Goal: Task Accomplishment & Management: Manage account settings

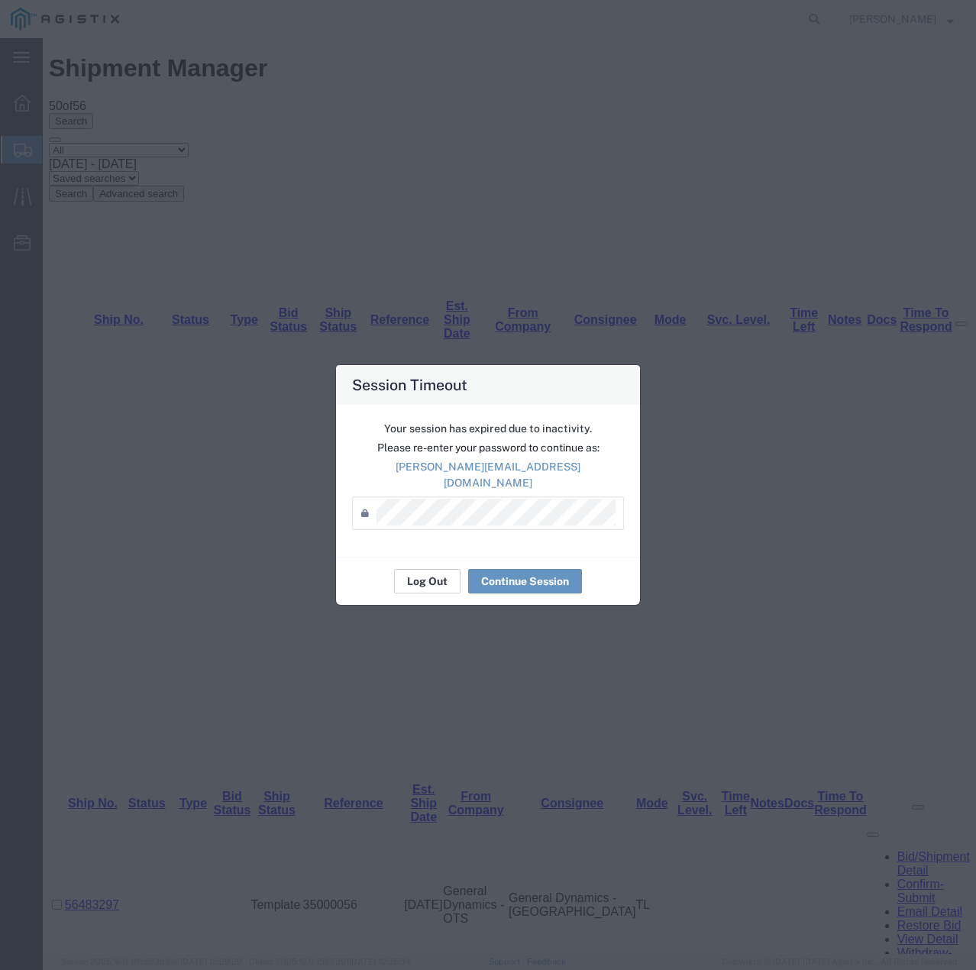
click at [439, 571] on button "Log Out" at bounding box center [427, 581] width 66 height 24
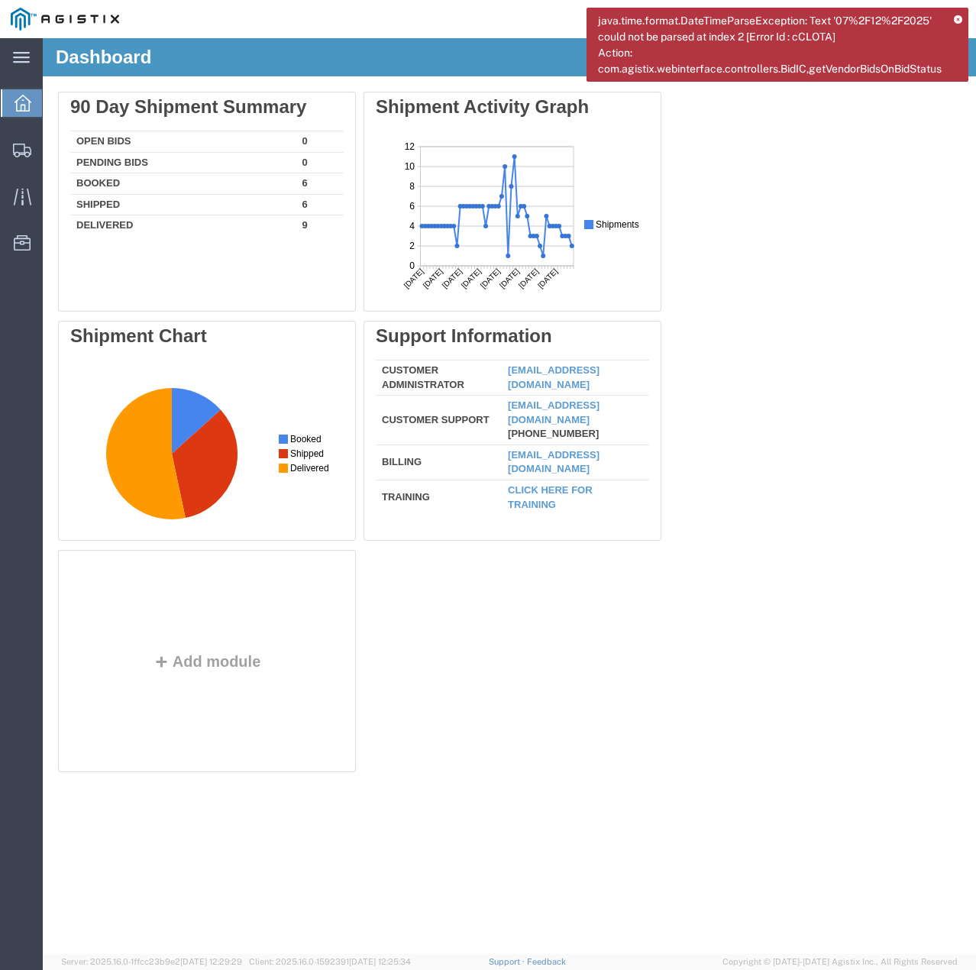
click at [962, 21] on div "java.time.format.DateTimeParseException: Text '07%2F12%2F2025' could not be par…" at bounding box center [778, 45] width 382 height 74
click at [958, 18] on icon at bounding box center [958, 20] width 8 height 8
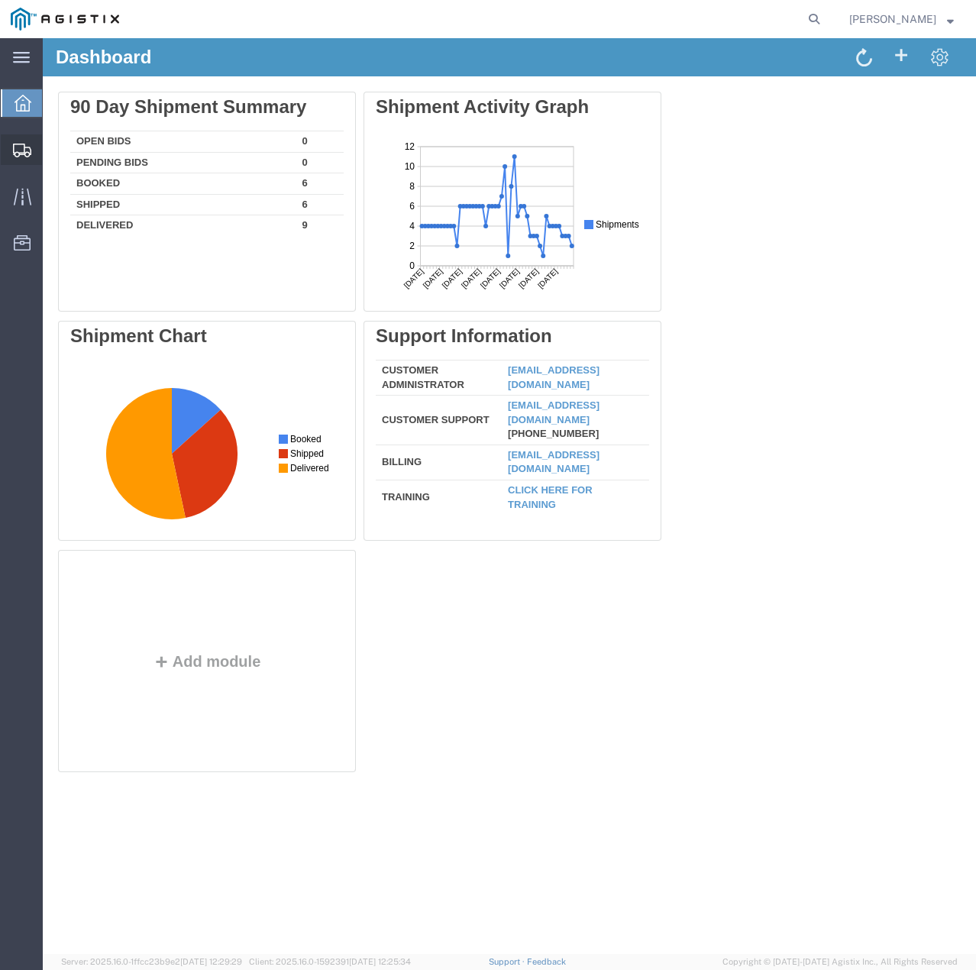
click at [24, 147] on icon at bounding box center [22, 151] width 18 height 14
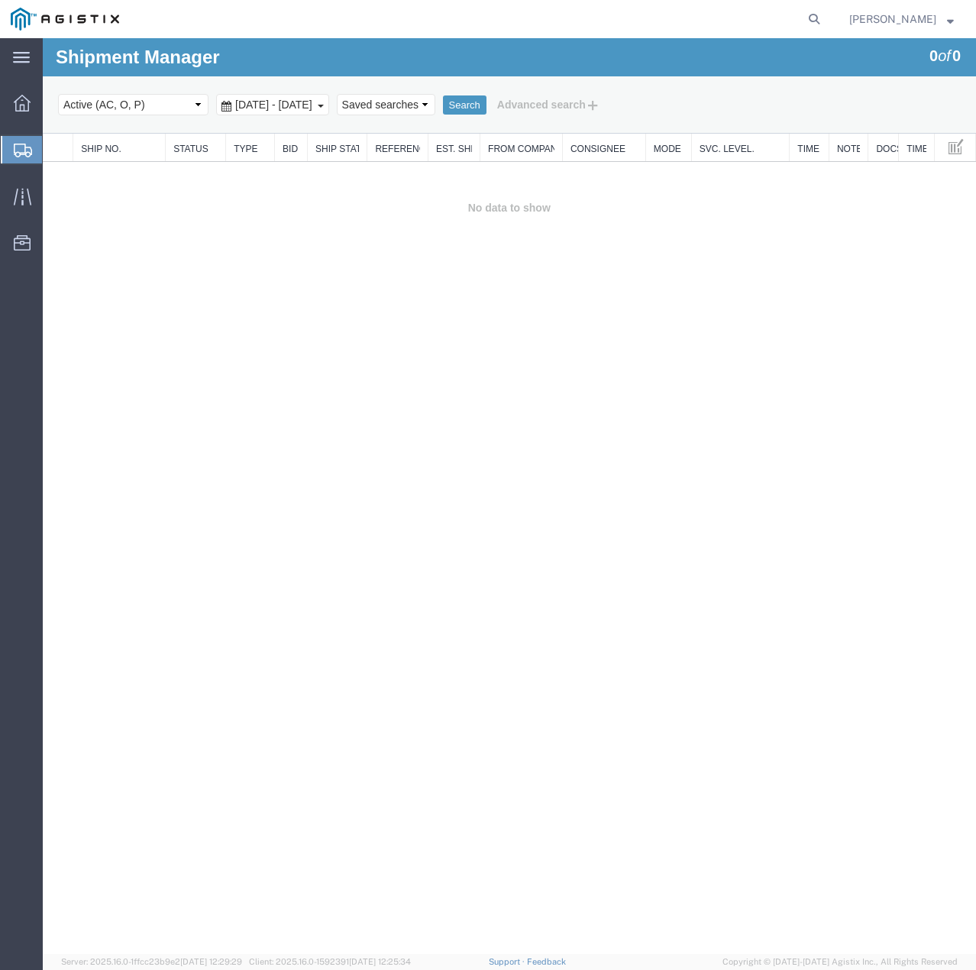
click at [324, 106] on b at bounding box center [321, 106] width 6 height 3
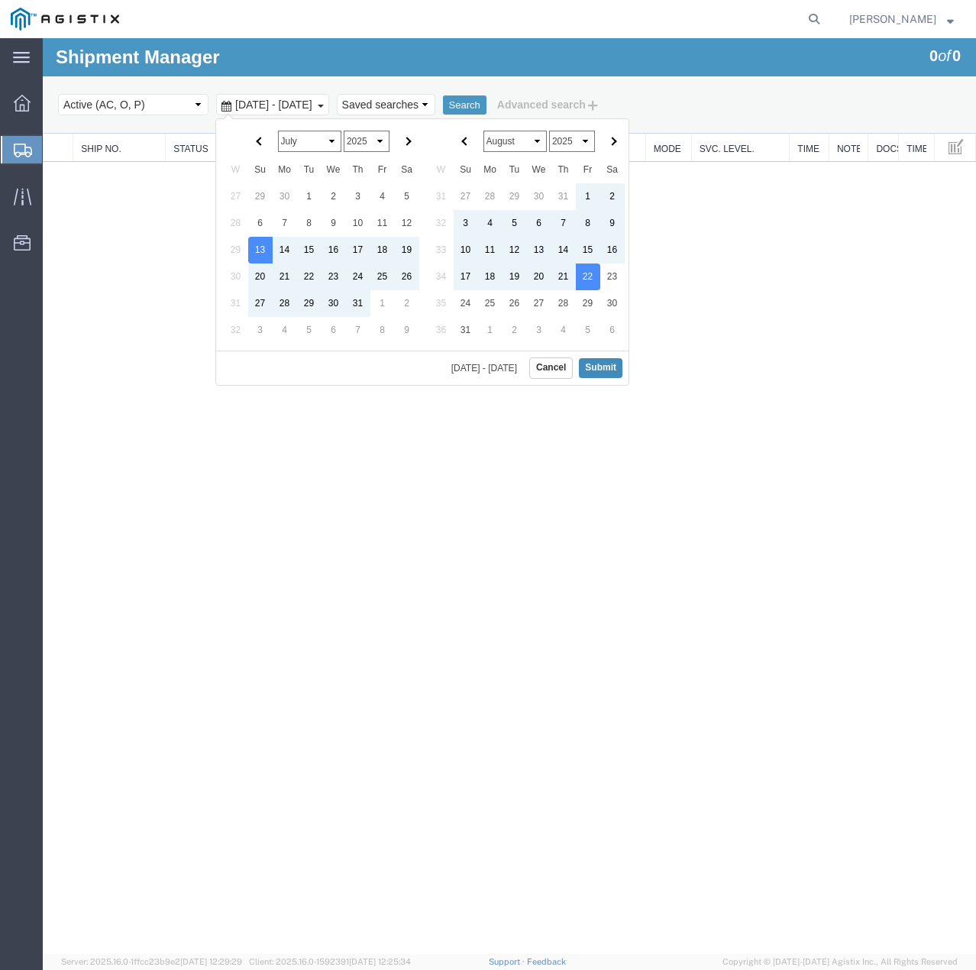
click at [602, 361] on button "Submit" at bounding box center [601, 367] width 44 height 19
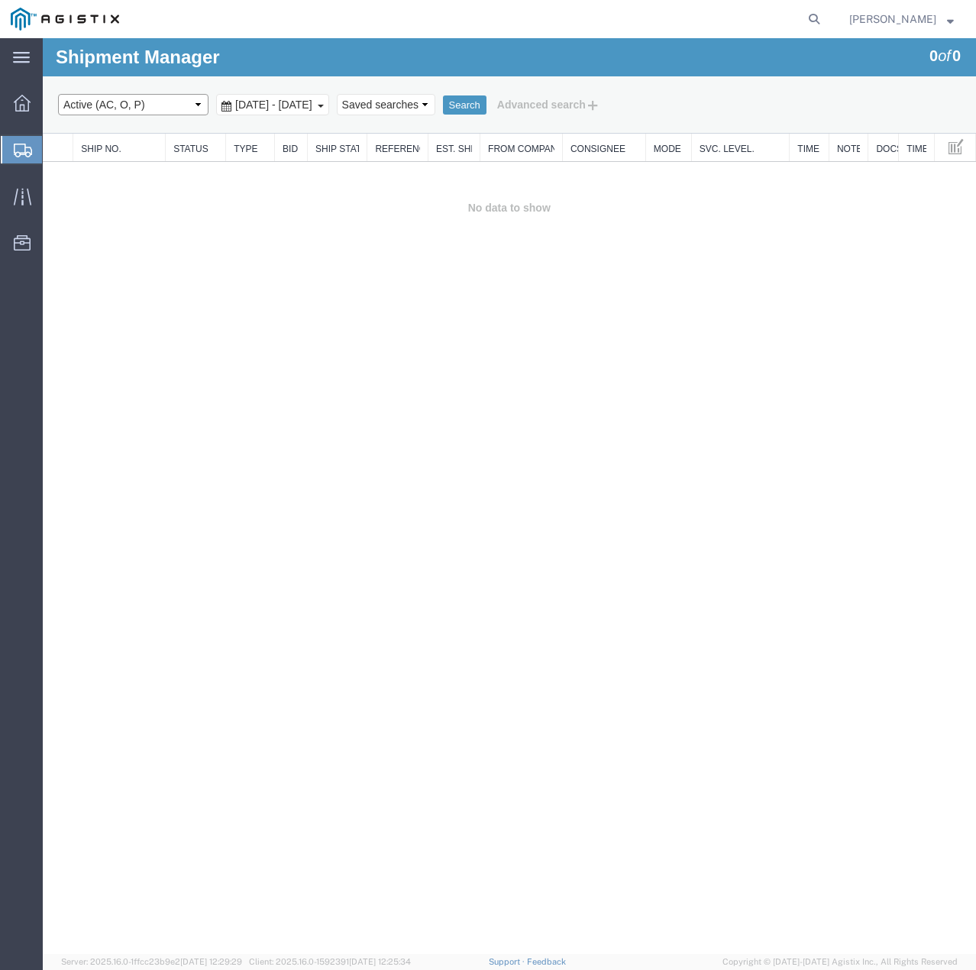
click at [188, 105] on select "Select status Active (AC, O, P) All Approved Awaiting Confirmation (AC) Booked …" at bounding box center [133, 104] width 150 height 21
select select "ALL"
click at [58, 94] on select "Select status Active (AC, O, P) All Approved Awaiting Confirmation (AC) Booked …" at bounding box center [133, 104] width 150 height 21
click at [487, 108] on button "Search" at bounding box center [465, 105] width 44 height 20
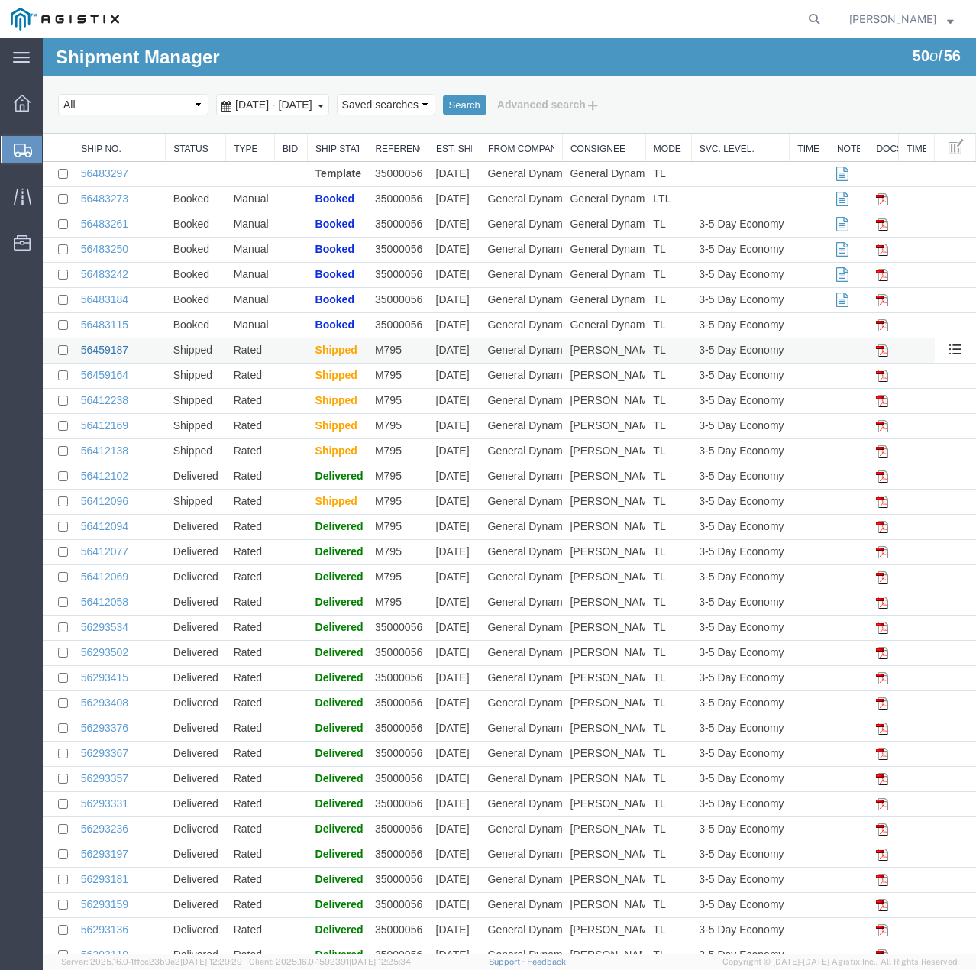
click at [115, 349] on link "56459187" at bounding box center [104, 350] width 47 height 12
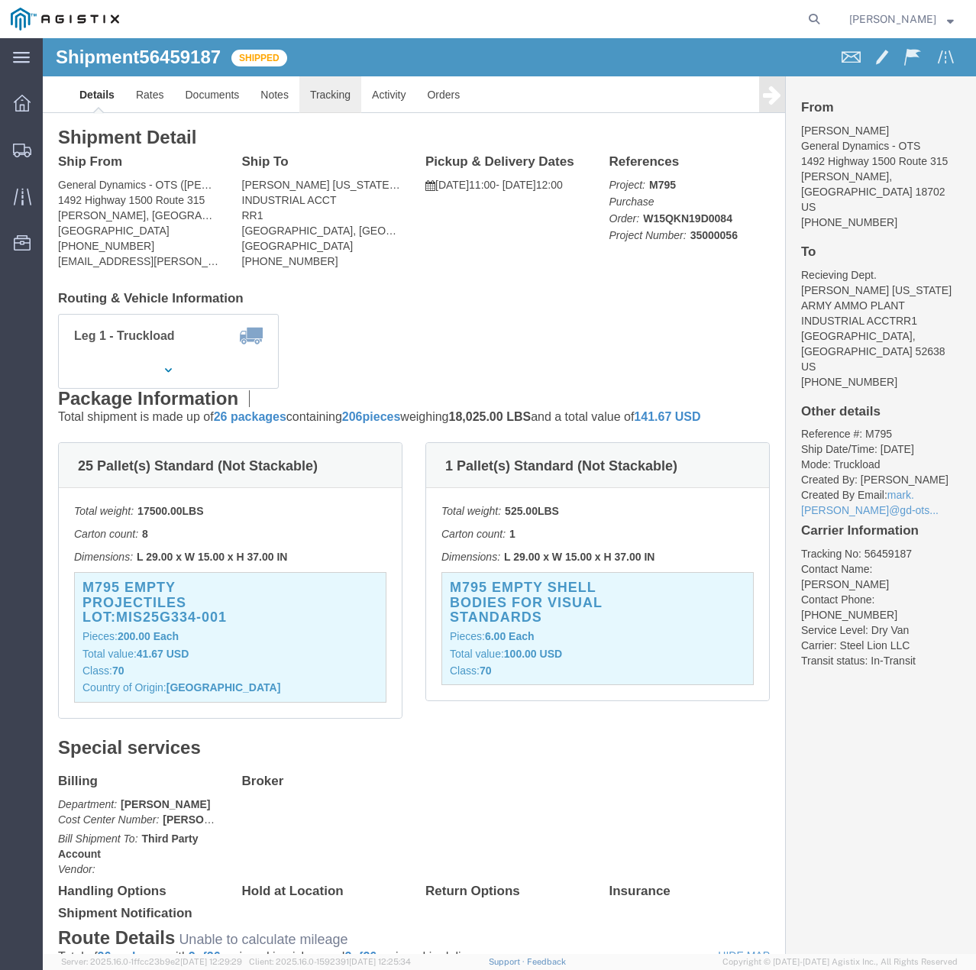
click link "Tracking"
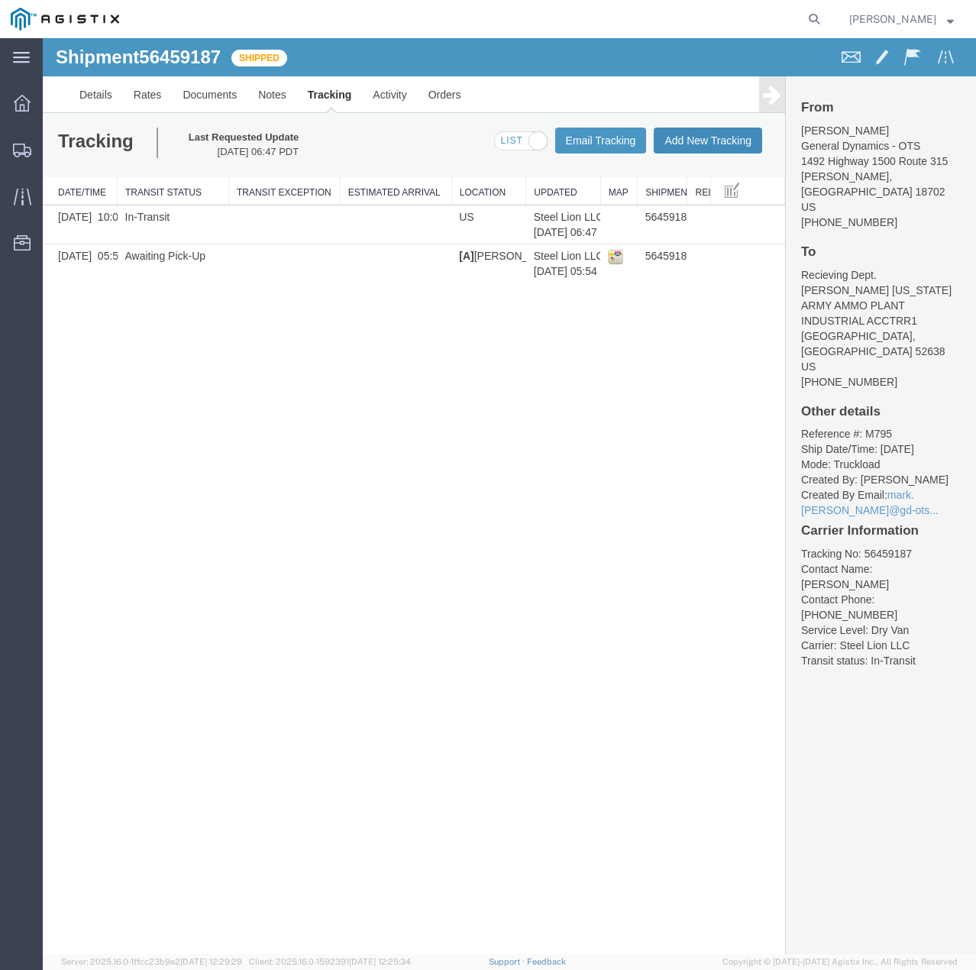
click at [672, 143] on button "Add New Tracking" at bounding box center [708, 141] width 108 height 26
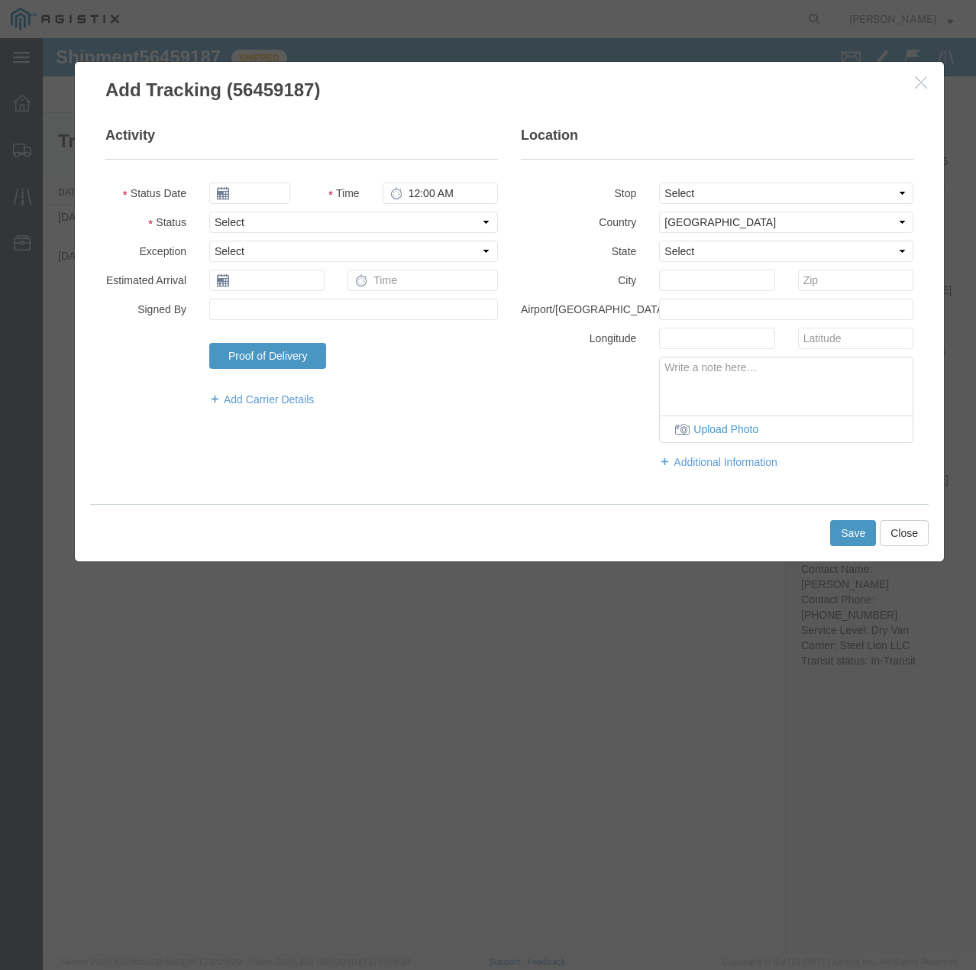
type input "08/13/2025"
type input "5:00 PM"
click at [304, 224] on select "Select Arrival Notice Available Arrival Notice Imported Arrive at Delivery Loca…" at bounding box center [353, 222] width 289 height 21
select select "DELIVRED"
click at [209, 212] on select "Select Arrival Notice Available Arrival Notice Imported Arrive at Delivery Loca…" at bounding box center [353, 222] width 289 height 21
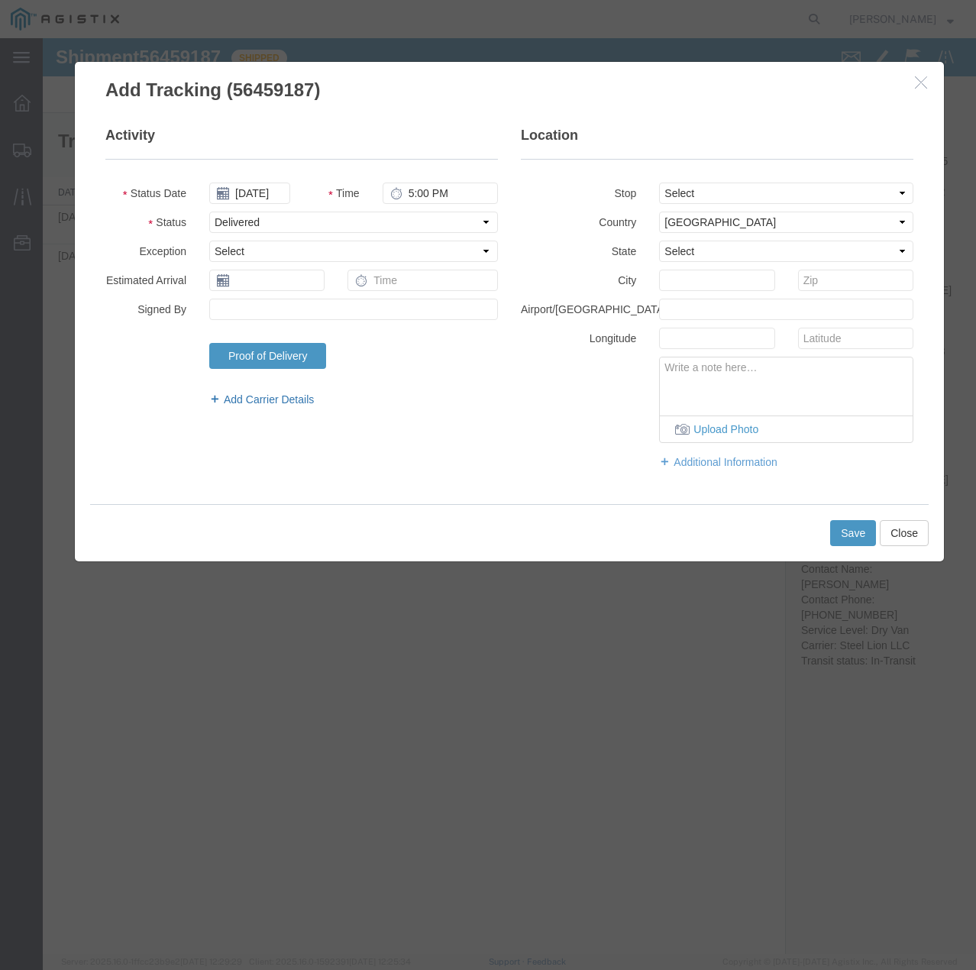
click at [270, 399] on link "Add Carrier Details" at bounding box center [353, 399] width 289 height 15
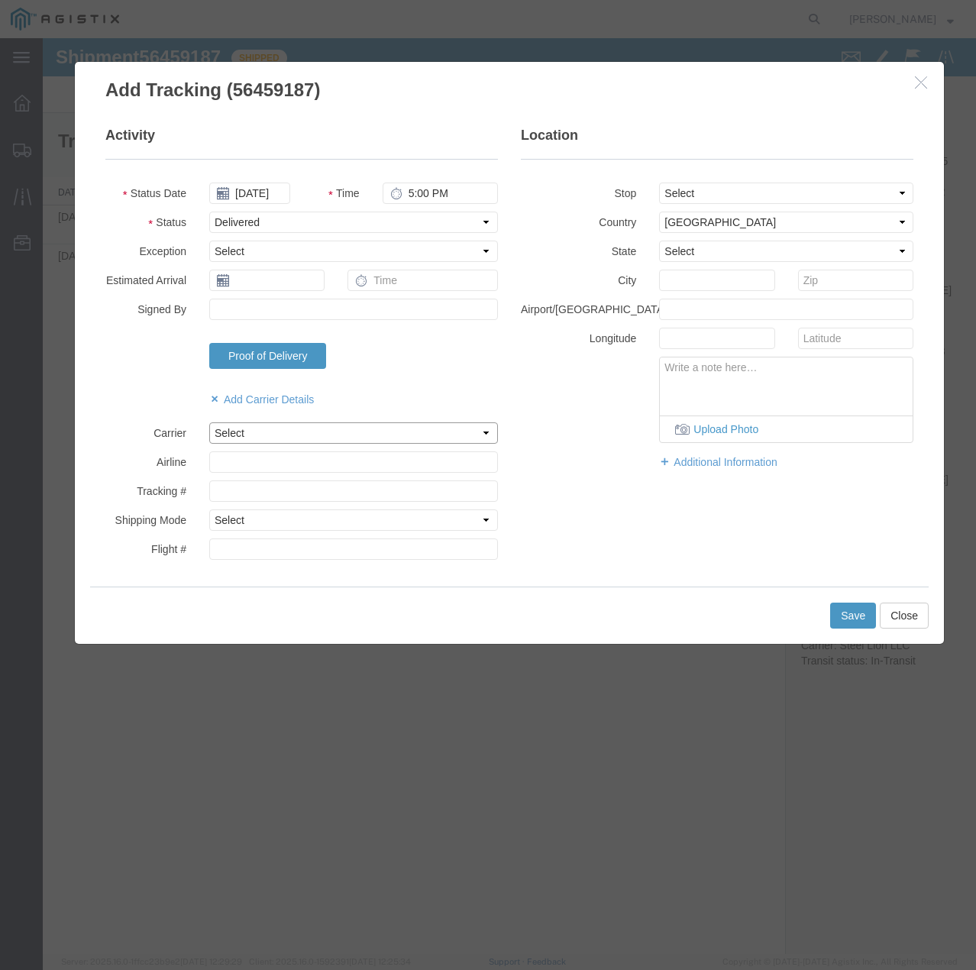
click at [341, 429] on select "Select Steel Lion LLC" at bounding box center [353, 432] width 289 height 21
select select "22873"
click at [209, 422] on select "Select Steel Lion LLC" at bounding box center [353, 432] width 289 height 21
click at [289, 516] on select "Select Air Less than Truckload Multi-Leg Ocean Freight Rail Small Parcel Truckl…" at bounding box center [353, 519] width 289 height 21
select select "TL"
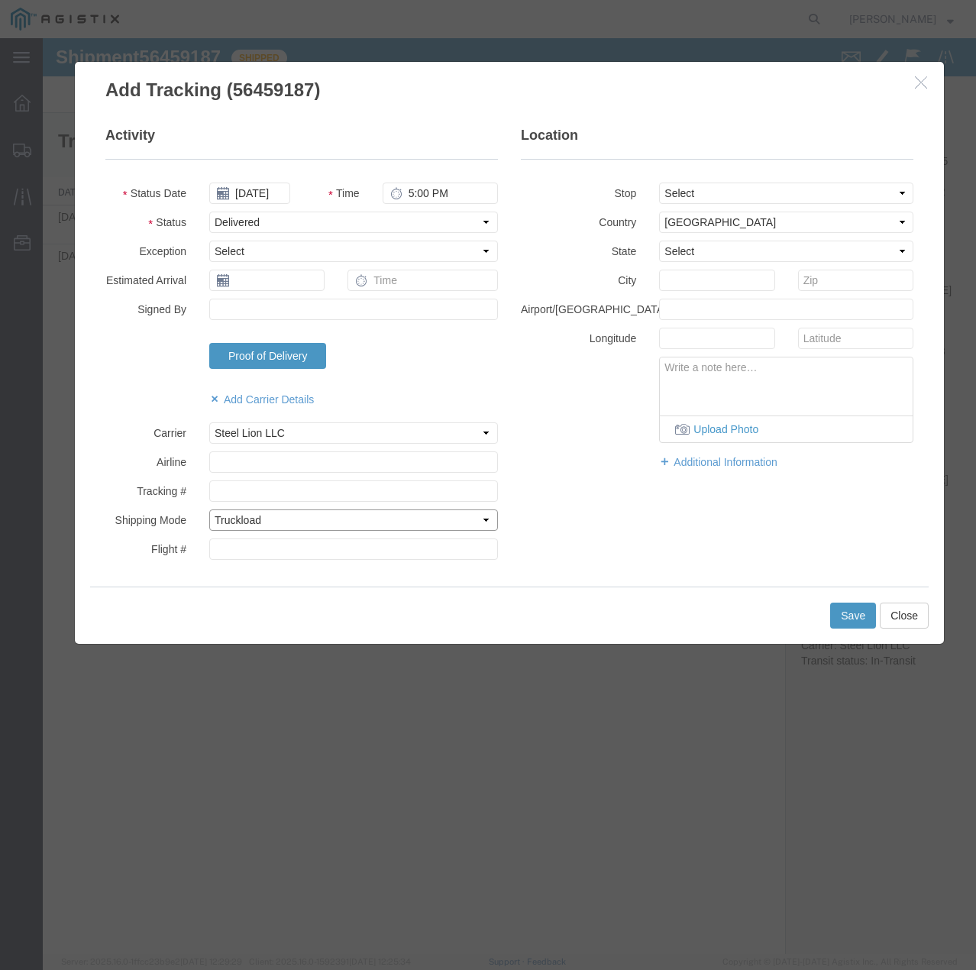
click at [209, 509] on select "Select Air Less than Truckload Multi-Leg Ocean Freight Rail Small Parcel Truckl…" at bounding box center [353, 519] width 289 height 21
click at [847, 616] on button "Save" at bounding box center [853, 616] width 46 height 26
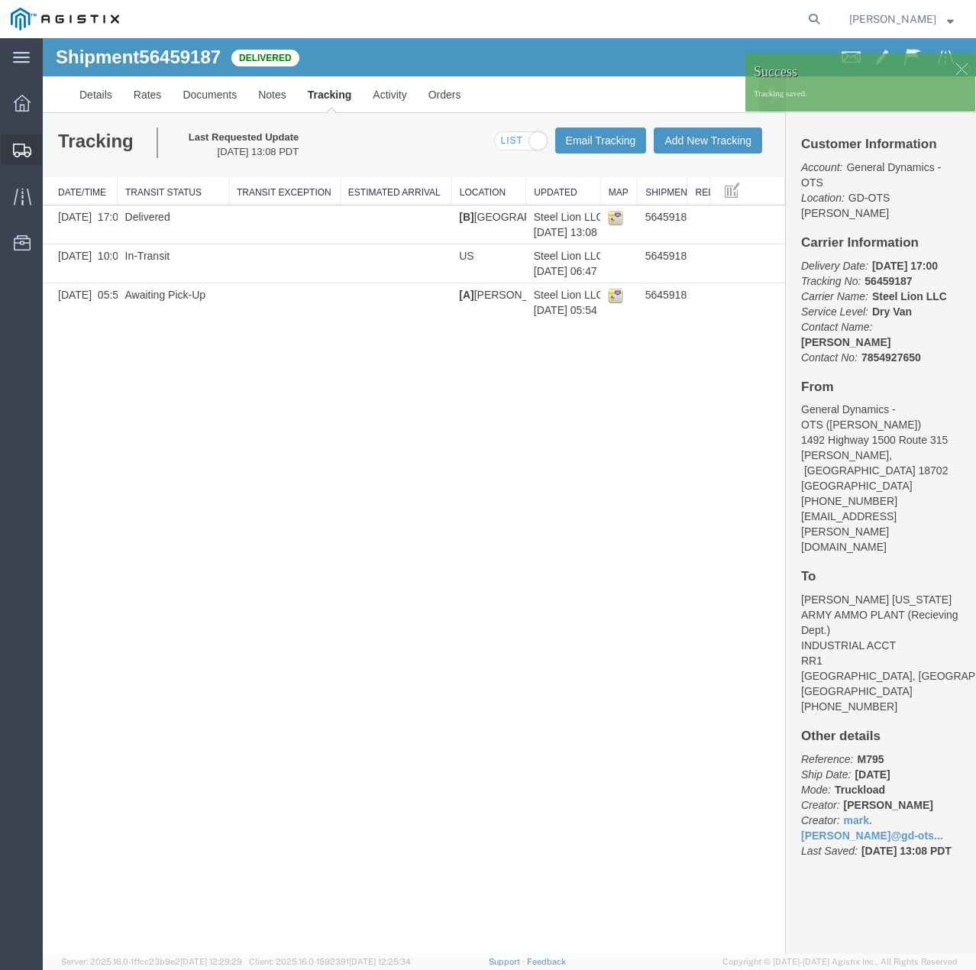
click at [23, 148] on icon at bounding box center [22, 151] width 18 height 14
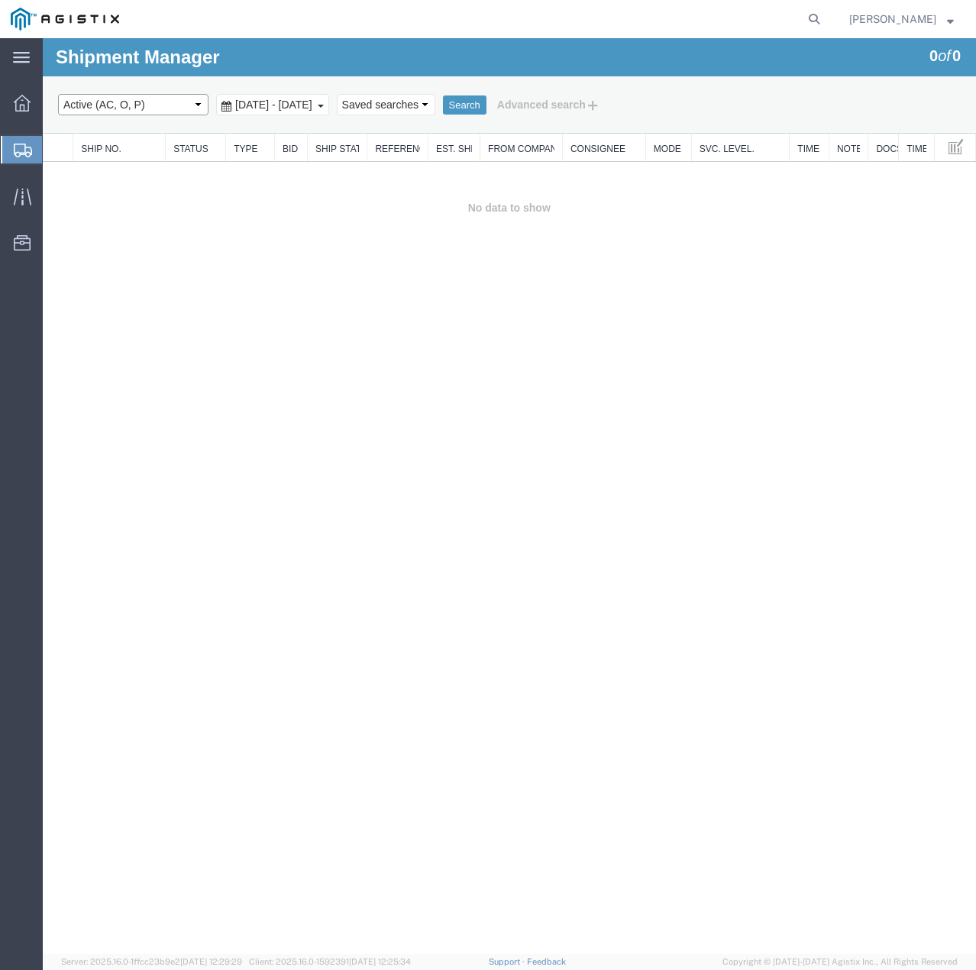
click at [161, 108] on select "Select status Active (AC, O, P) All Approved Awaiting Confirmation (AC) Booked …" at bounding box center [133, 104] width 150 height 21
select select "ALL"
click at [58, 94] on select "Select status Active (AC, O, P) All Approved Awaiting Confirmation (AC) Booked …" at bounding box center [133, 104] width 150 height 21
click at [487, 105] on button "Search" at bounding box center [465, 105] width 44 height 20
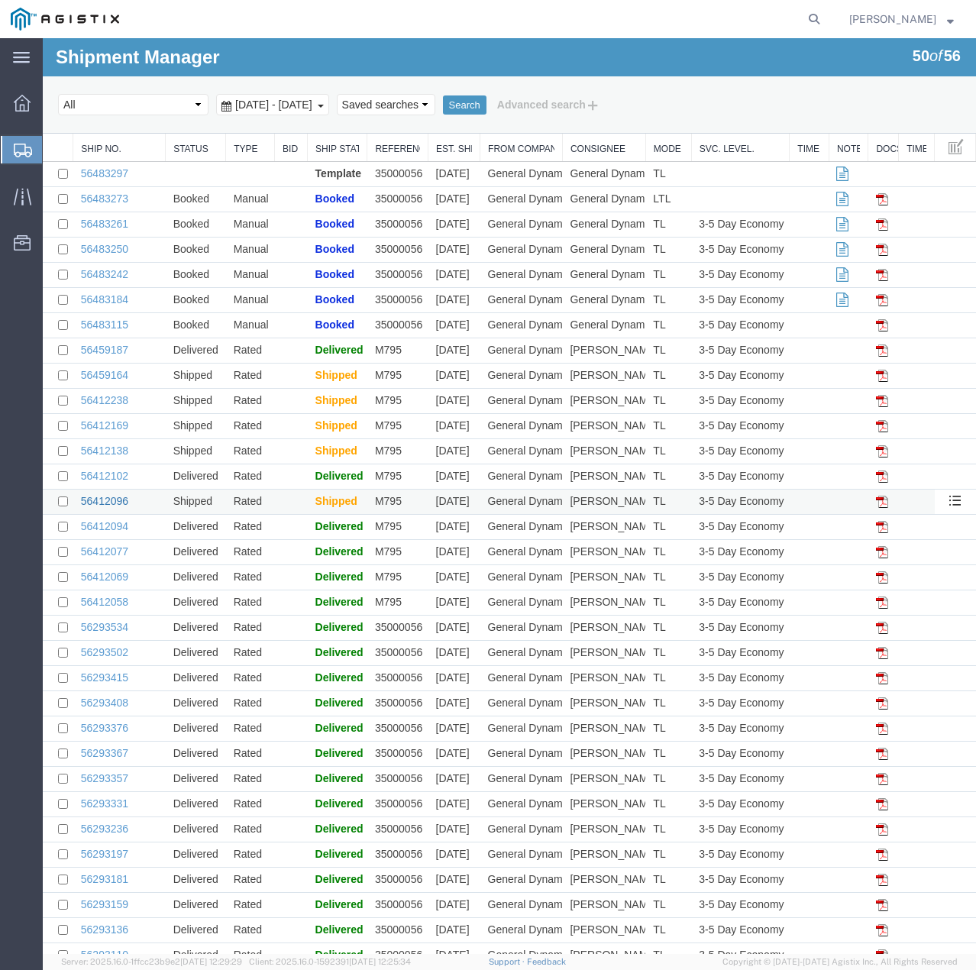
click at [116, 500] on link "56412096" at bounding box center [104, 501] width 47 height 12
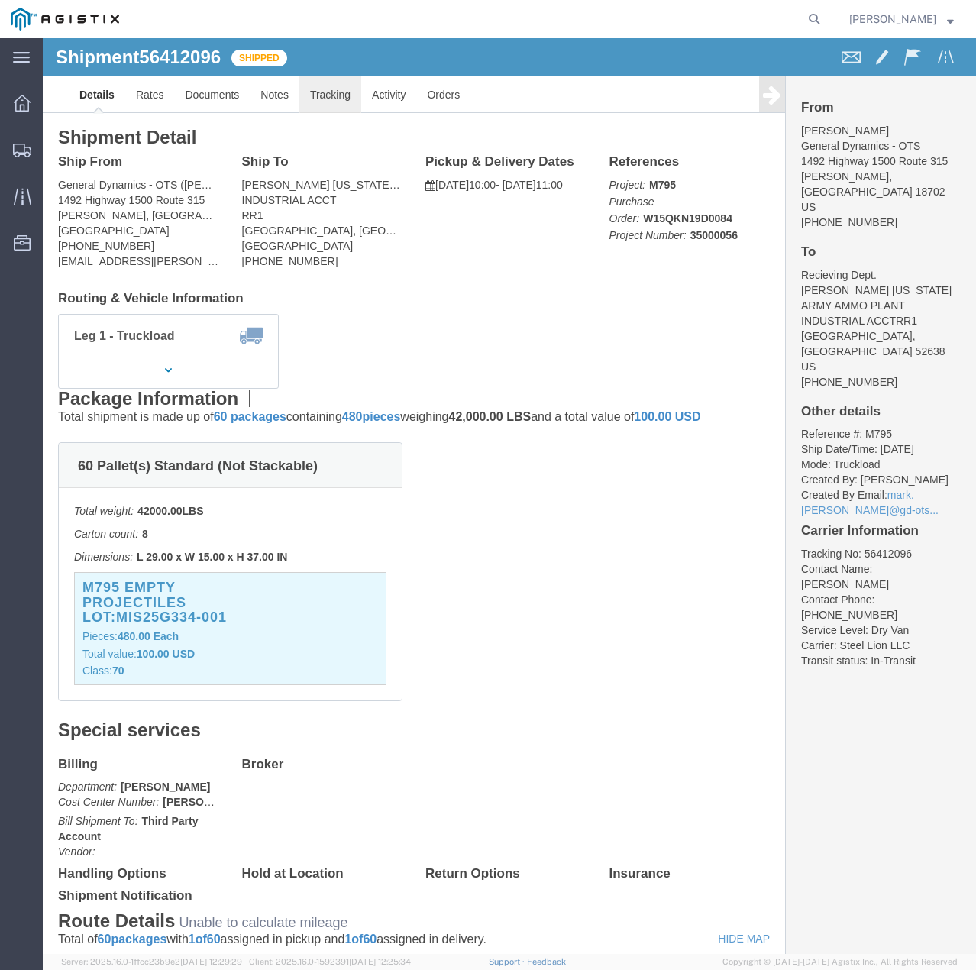
click link "Tracking"
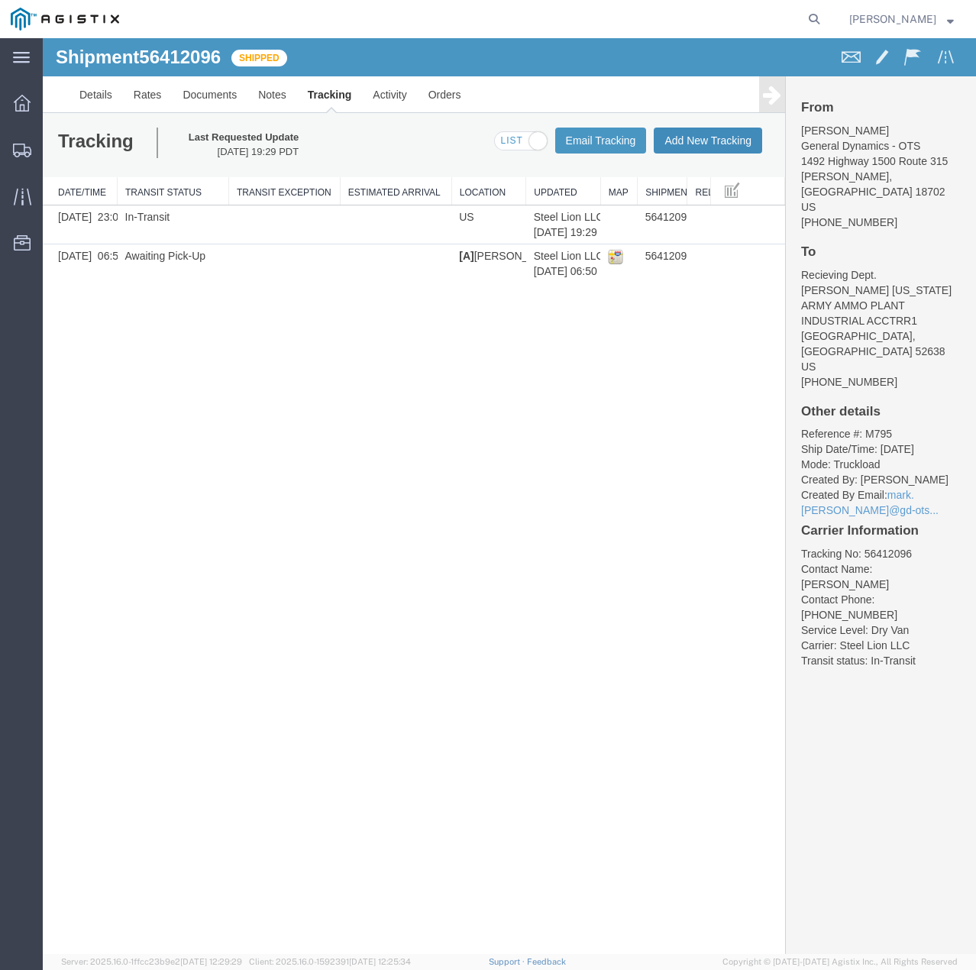
click at [704, 132] on button "Add New Tracking" at bounding box center [708, 141] width 108 height 26
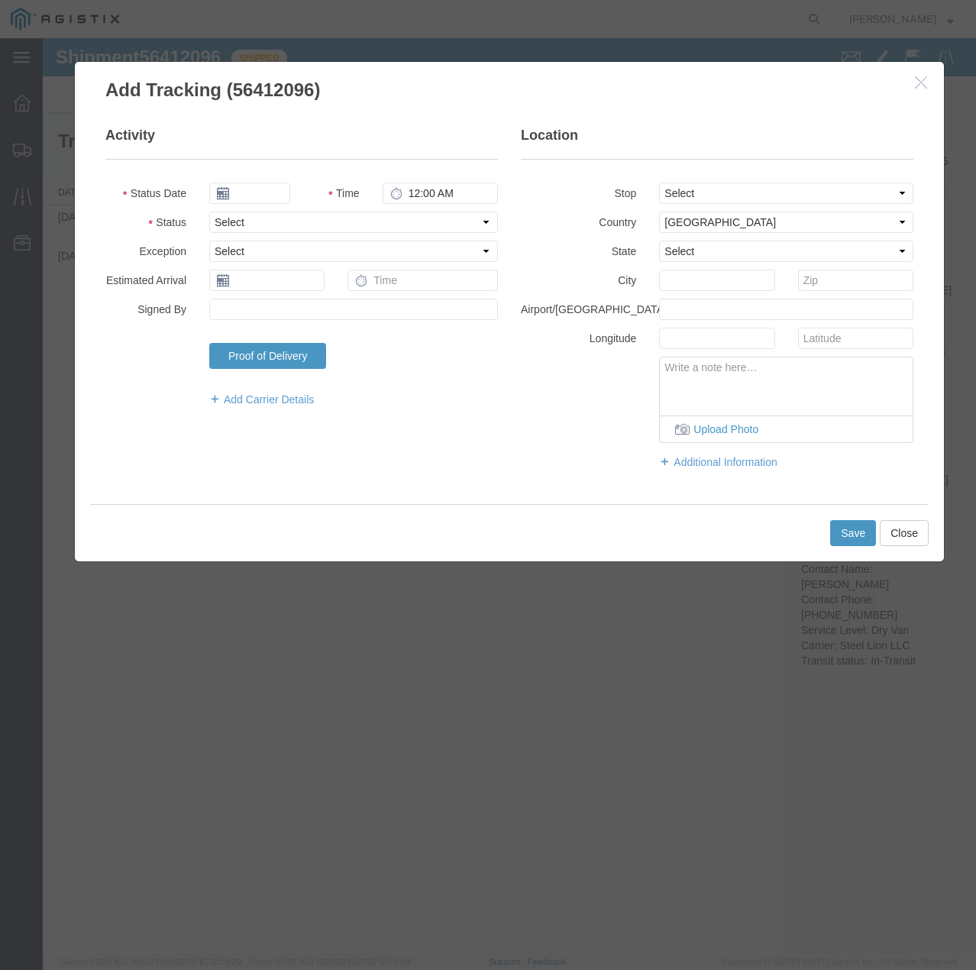
type input "08/13/2025"
type input "5:00 PM"
click at [266, 220] on select "Select Arrival Notice Available Arrival Notice Imported Arrive at Delivery Loca…" at bounding box center [353, 222] width 289 height 21
select select "DELIVRED"
click at [209, 212] on select "Select Arrival Notice Available Arrival Notice Imported Arrive at Delivery Loca…" at bounding box center [353, 222] width 289 height 21
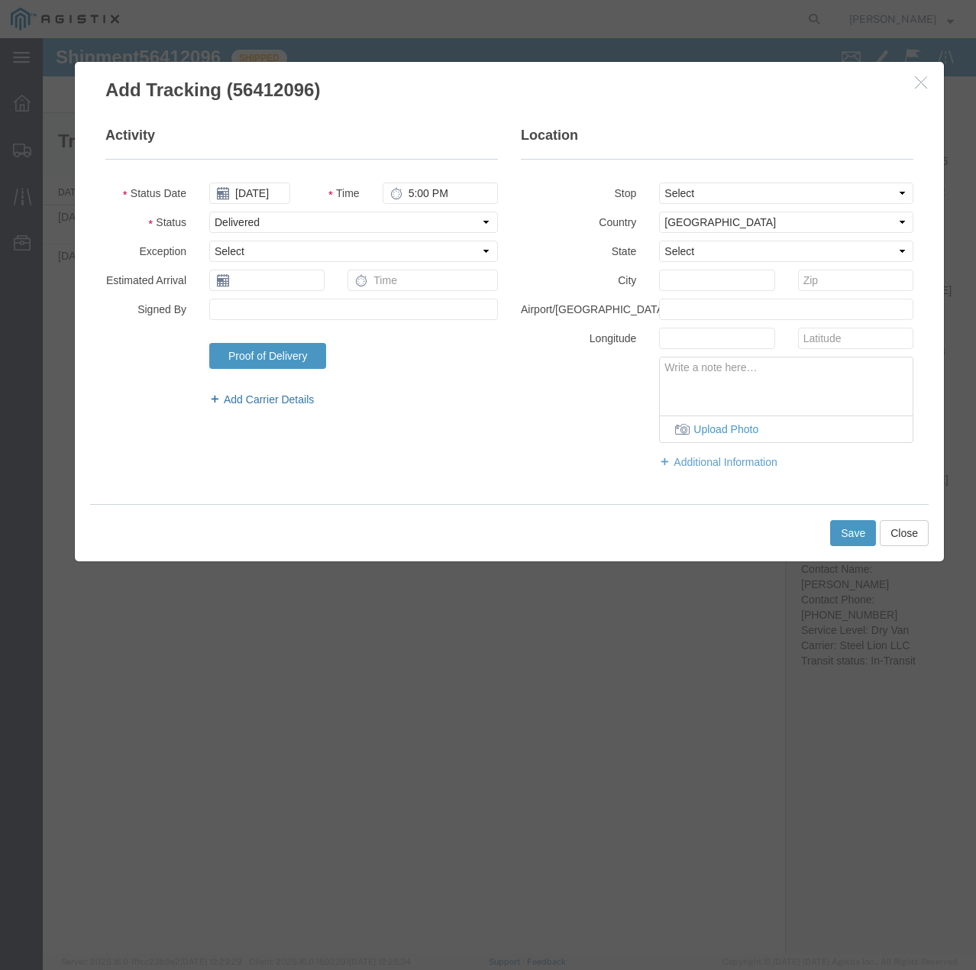
click at [249, 400] on link "Add Carrier Details" at bounding box center [353, 399] width 289 height 15
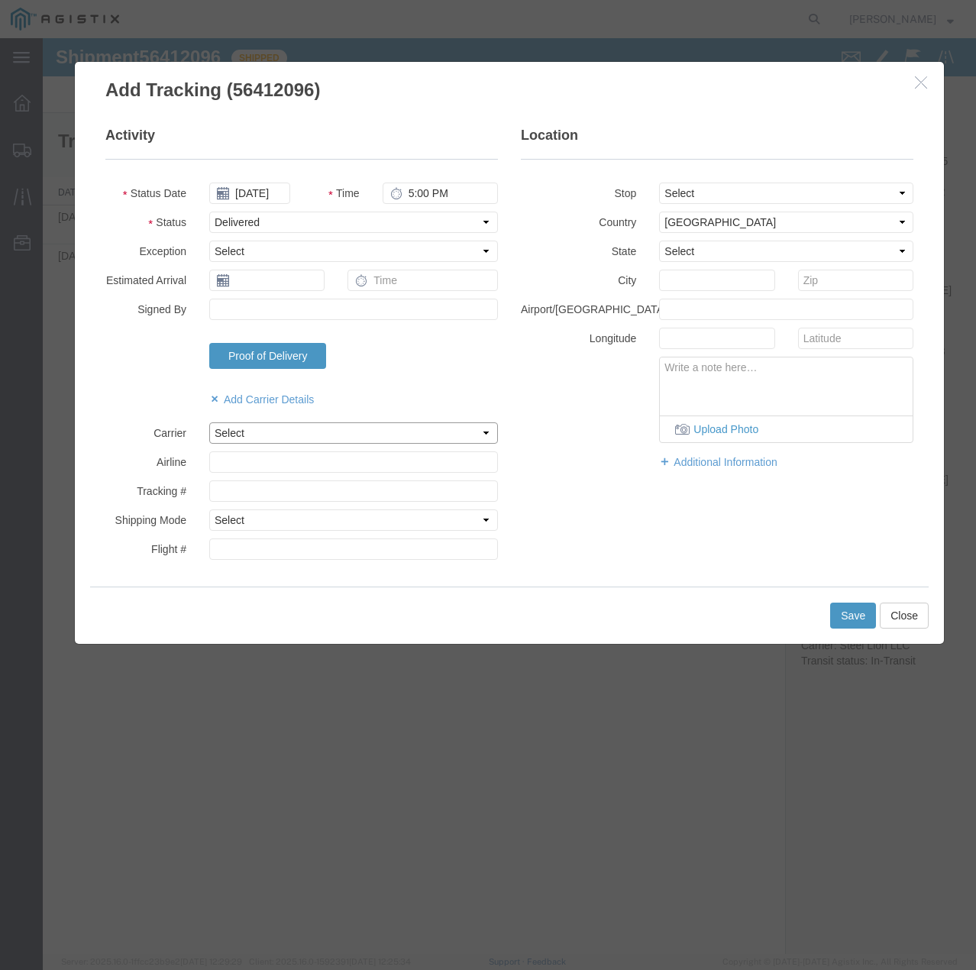
click at [264, 429] on select "Select Steel Lion LLC" at bounding box center [353, 432] width 289 height 21
select select "22873"
click at [209, 422] on select "Select Steel Lion LLC" at bounding box center [353, 432] width 289 height 21
click at [270, 525] on select "Select Air Less than Truckload Multi-Leg Ocean Freight Rail Small Parcel Truckl…" at bounding box center [353, 519] width 289 height 21
select select "TL"
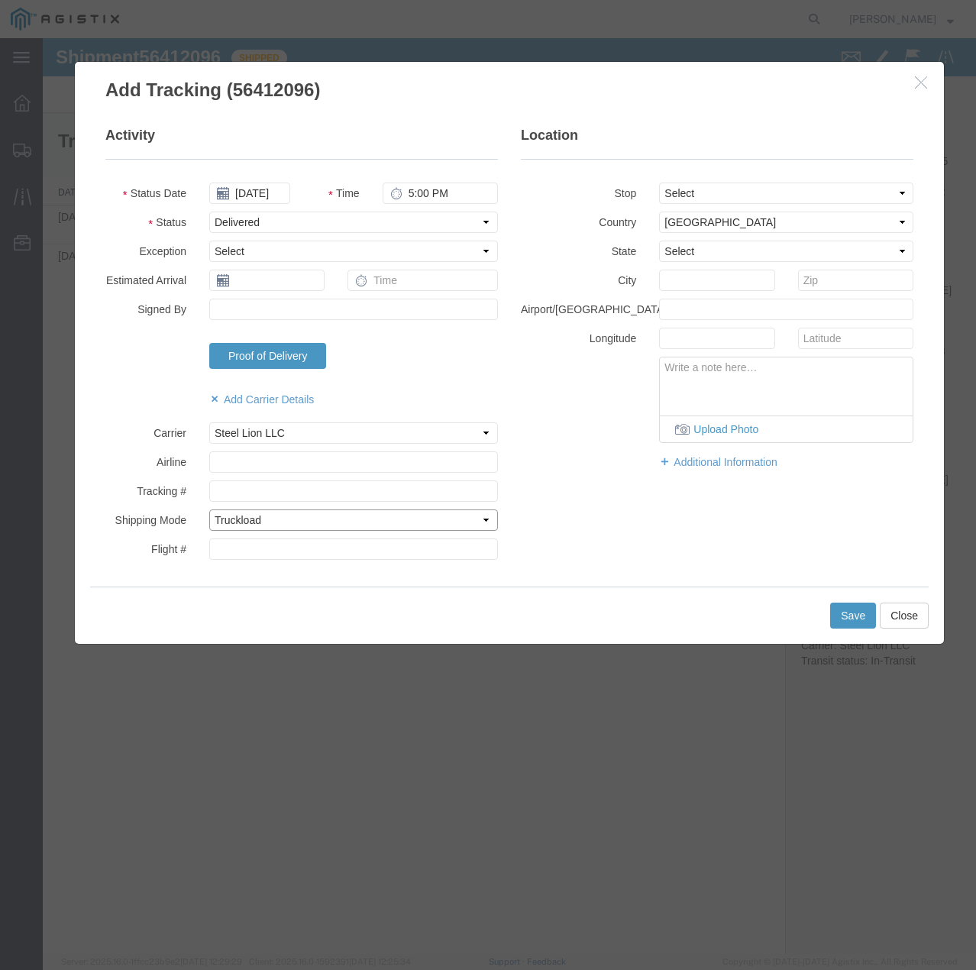
click at [209, 509] on select "Select Air Less than Truckload Multi-Leg Ocean Freight Rail Small Parcel Truckl…" at bounding box center [353, 519] width 289 height 21
click at [854, 624] on button "Save" at bounding box center [853, 616] width 46 height 26
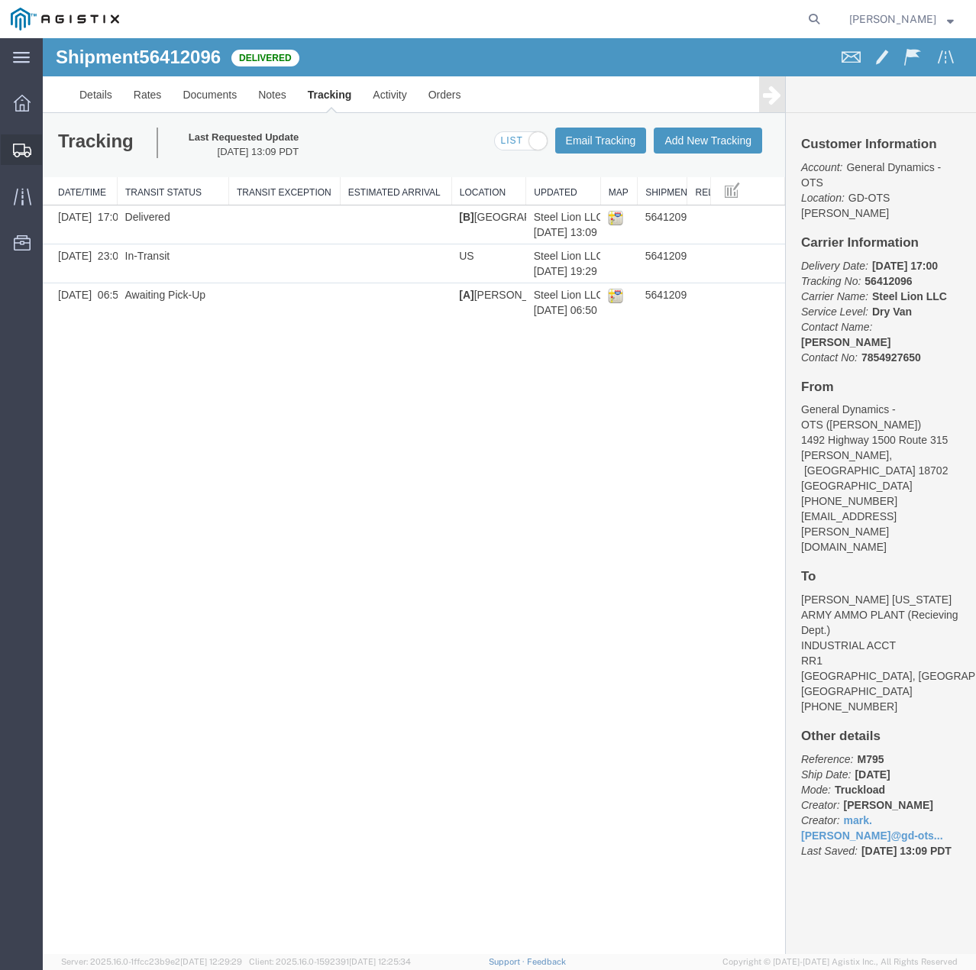
click at [18, 144] on icon at bounding box center [22, 151] width 18 height 14
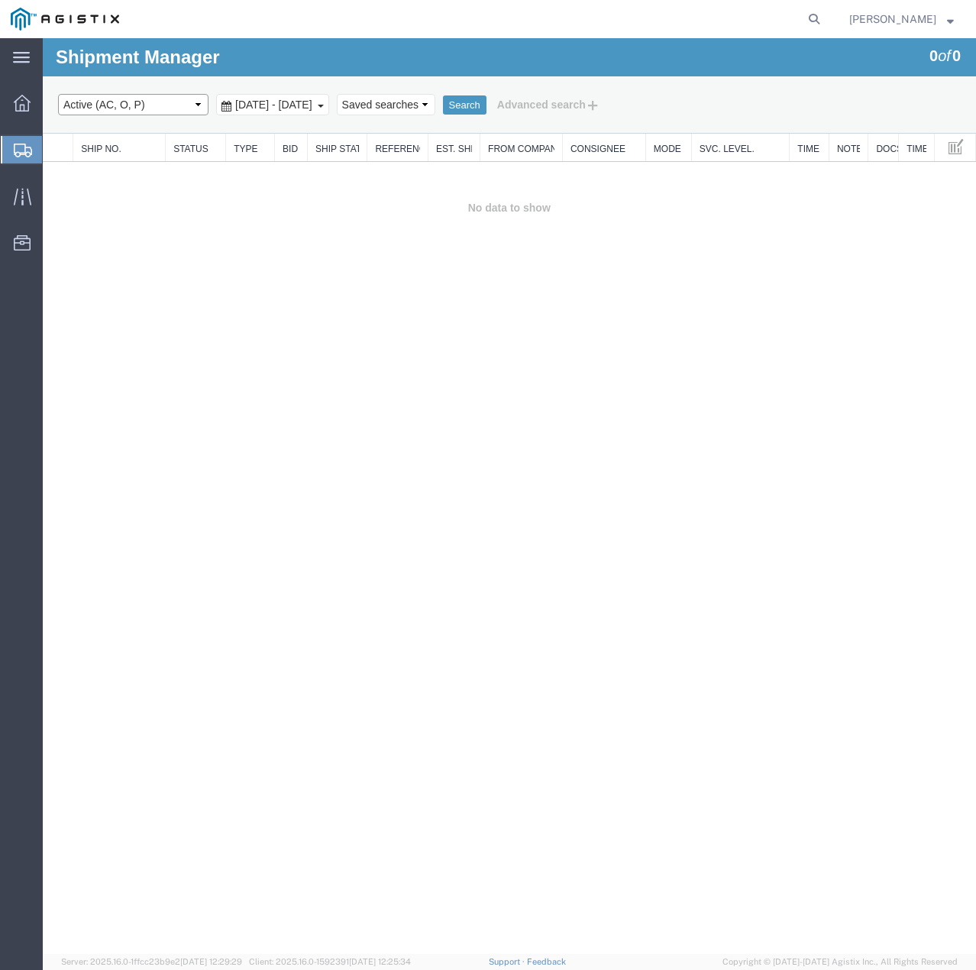
click at [189, 103] on select "Select status Active (AC, O, P) All Approved Awaiting Confirmation (AC) Booked …" at bounding box center [133, 104] width 150 height 21
select select "ALL"
click at [58, 94] on select "Select status Active (AC, O, P) All Approved Awaiting Confirmation (AC) Booked …" at bounding box center [133, 104] width 150 height 21
click at [487, 106] on button "Search" at bounding box center [465, 105] width 44 height 20
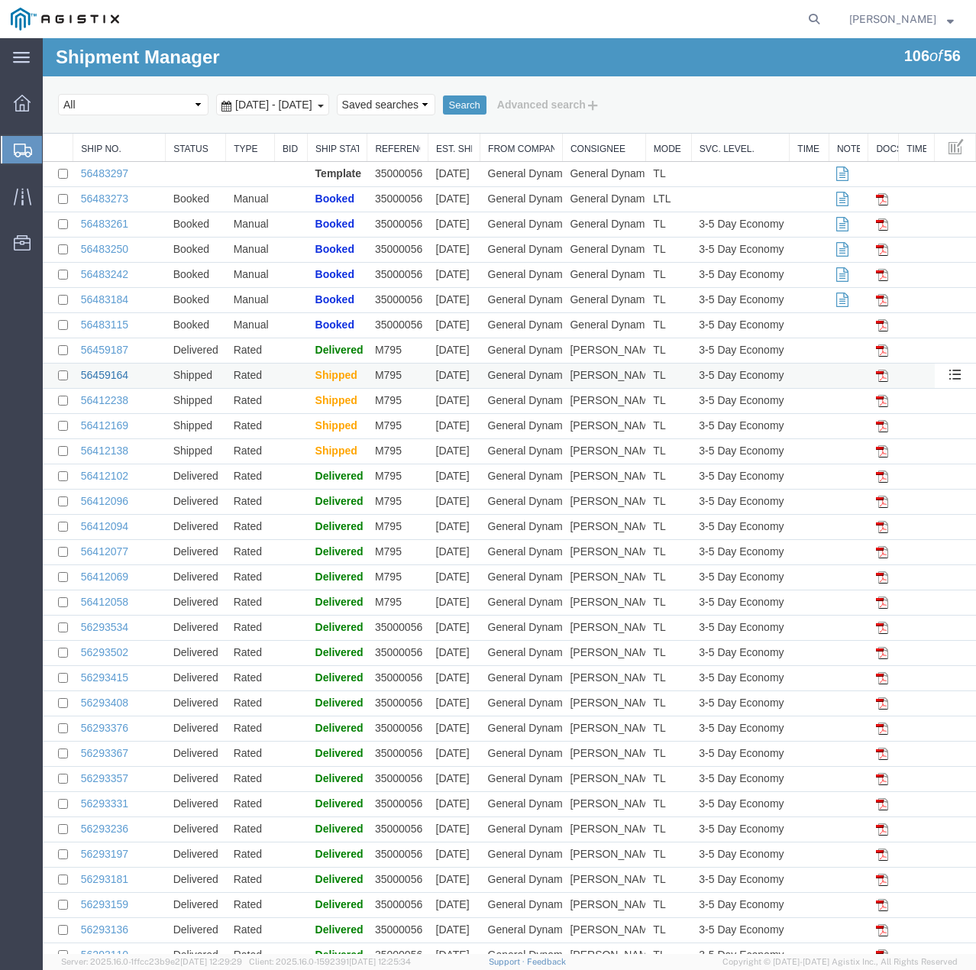
click at [118, 376] on link "56459164" at bounding box center [104, 375] width 47 height 12
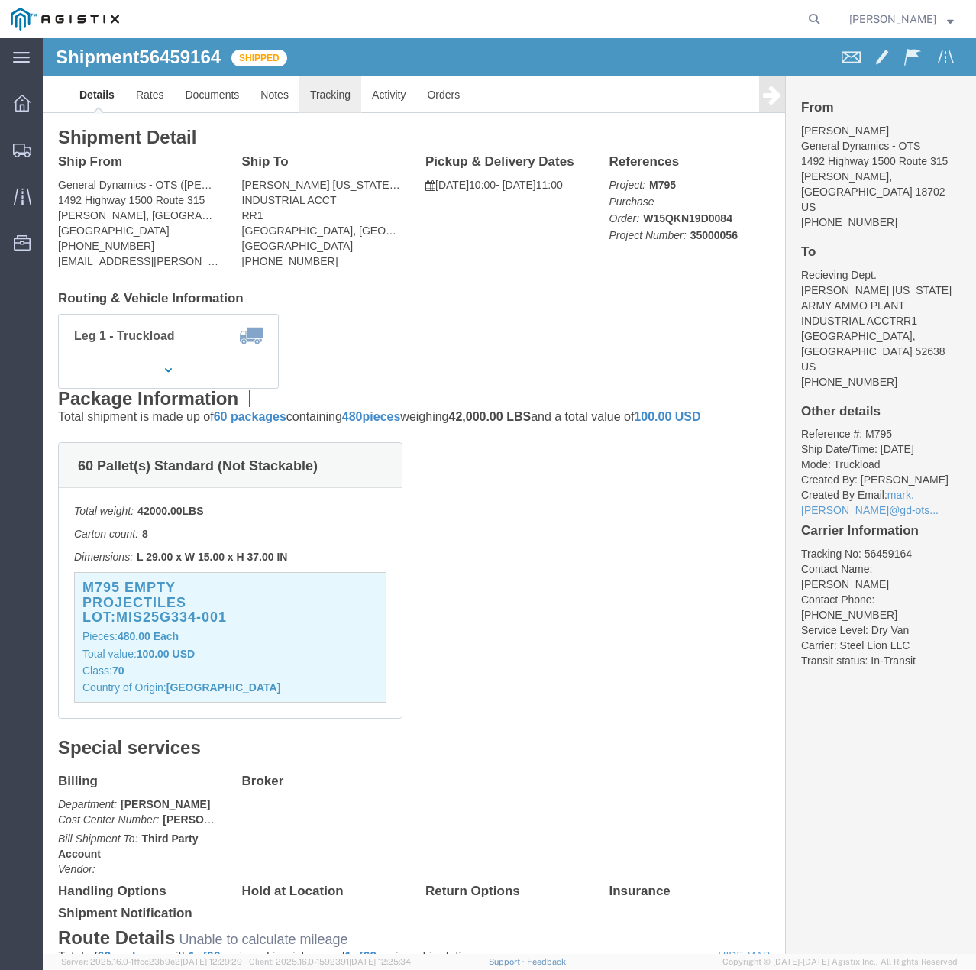
click link "Tracking"
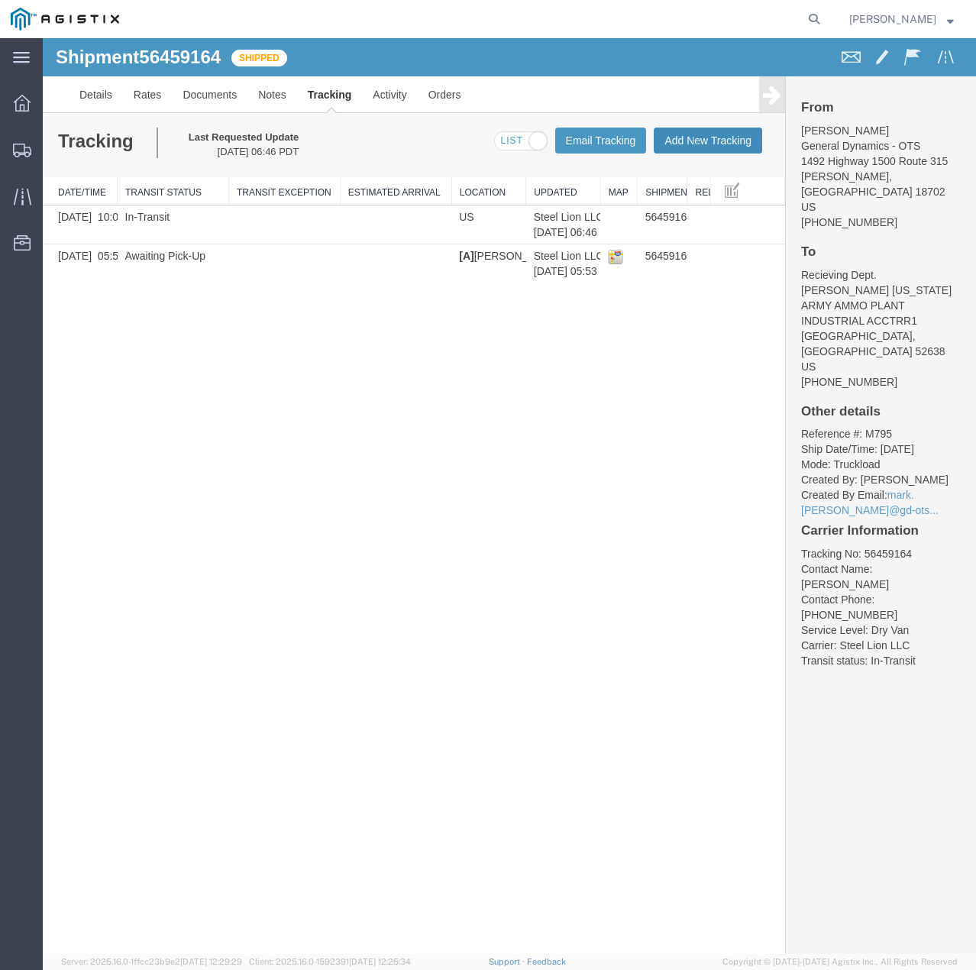
click at [687, 135] on button "Add New Tracking" at bounding box center [708, 141] width 108 height 26
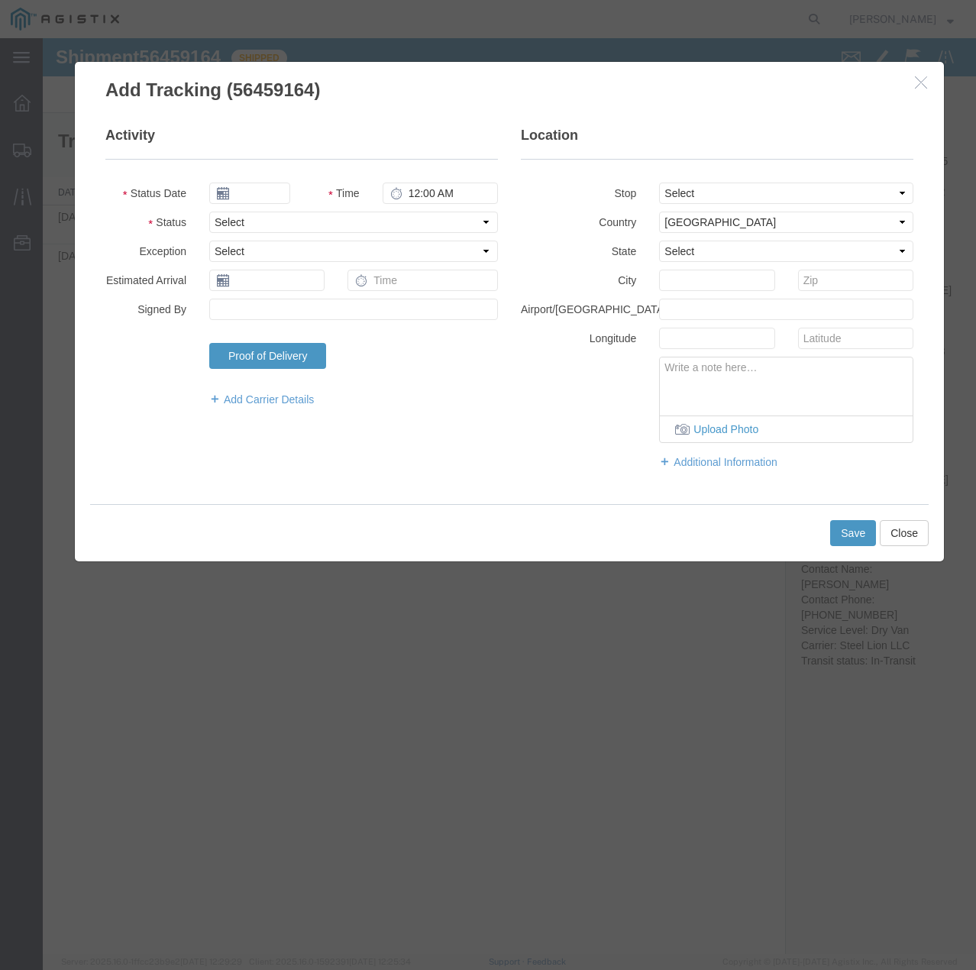
type input "08/13/2025"
type input "5:00 PM"
click at [393, 219] on select "Select Arrival Notice Available Arrival Notice Imported Arrive at Delivery Loca…" at bounding box center [353, 222] width 289 height 21
select select "DELIVRED"
click at [209, 212] on select "Select Arrival Notice Available Arrival Notice Imported Arrive at Delivery Loca…" at bounding box center [353, 222] width 289 height 21
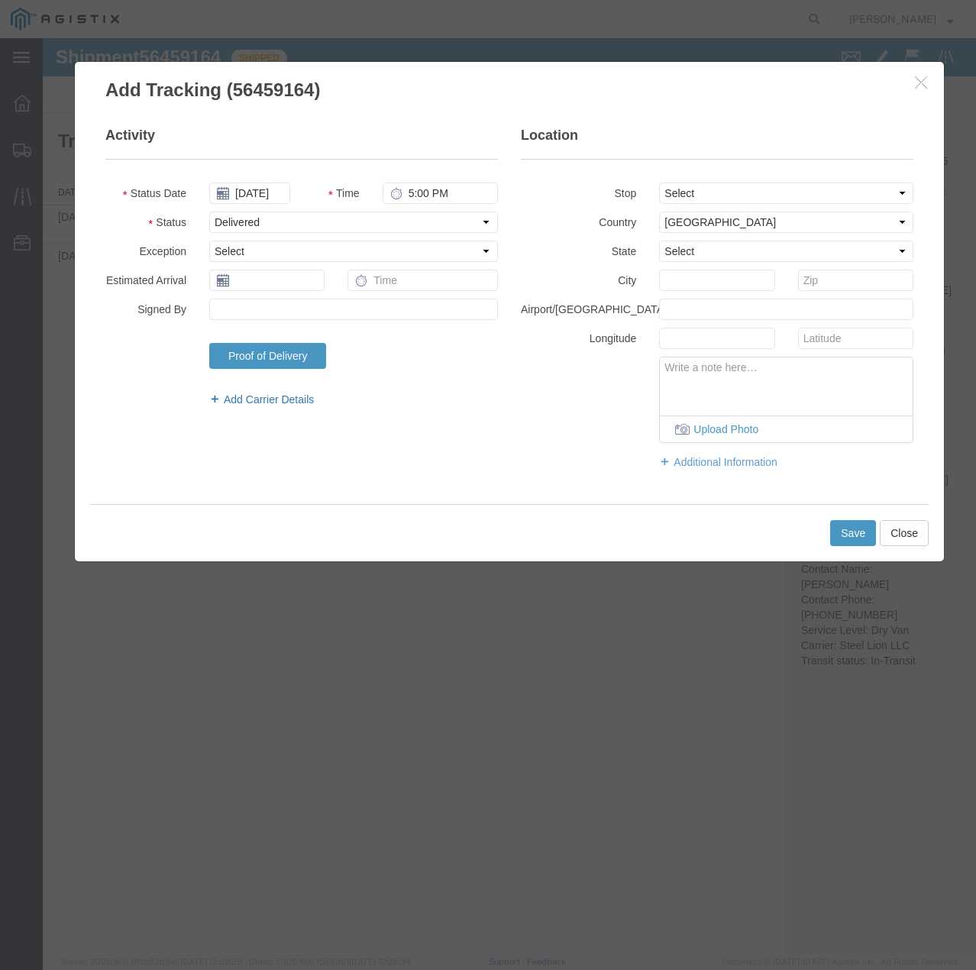
click at [248, 395] on link "Add Carrier Details" at bounding box center [353, 399] width 289 height 15
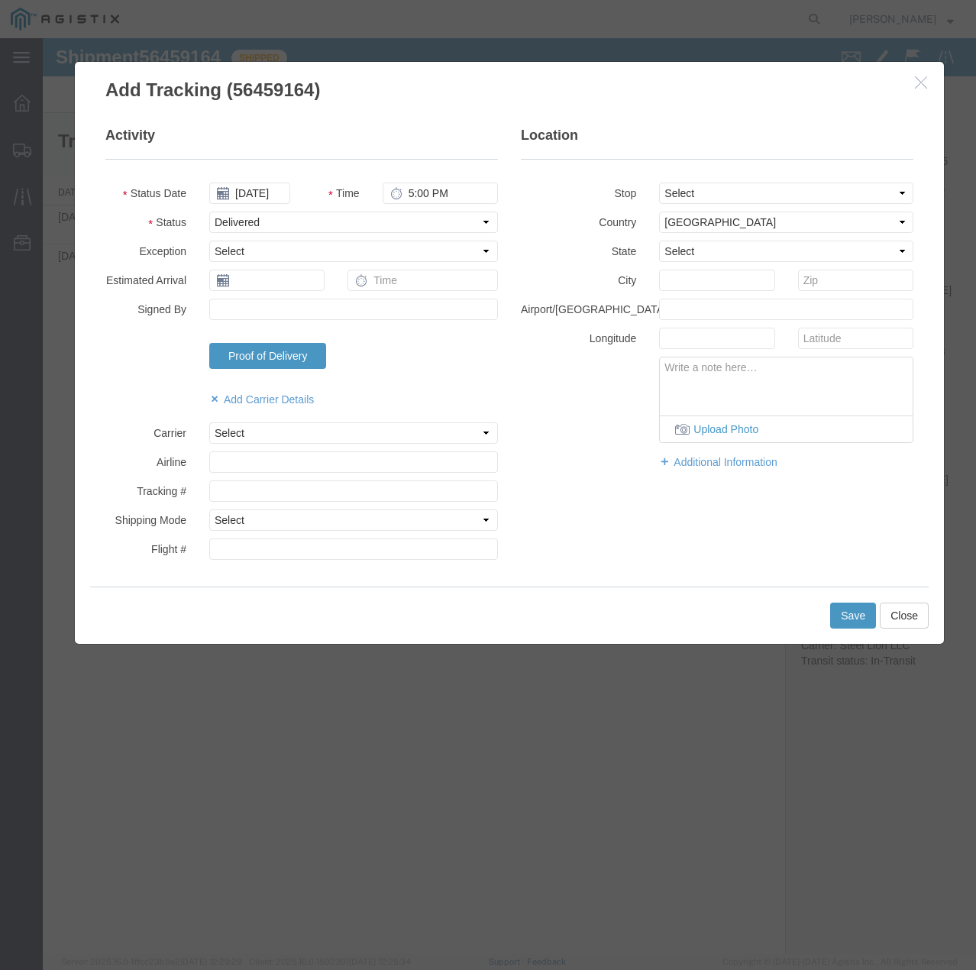
click at [247, 420] on fieldset "Activity Status Date 08/13/2025 Time 5:00 PM Status Select Arrival Notice Avail…" at bounding box center [301, 347] width 393 height 442
click at [250, 429] on select "Select Steel Lion LLC" at bounding box center [353, 432] width 289 height 21
select select "22873"
click at [209, 422] on select "Select Steel Lion LLC" at bounding box center [353, 432] width 289 height 21
click at [257, 517] on select "Select Air Less than Truckload Multi-Leg Ocean Freight Rail Small Parcel Truckl…" at bounding box center [353, 519] width 289 height 21
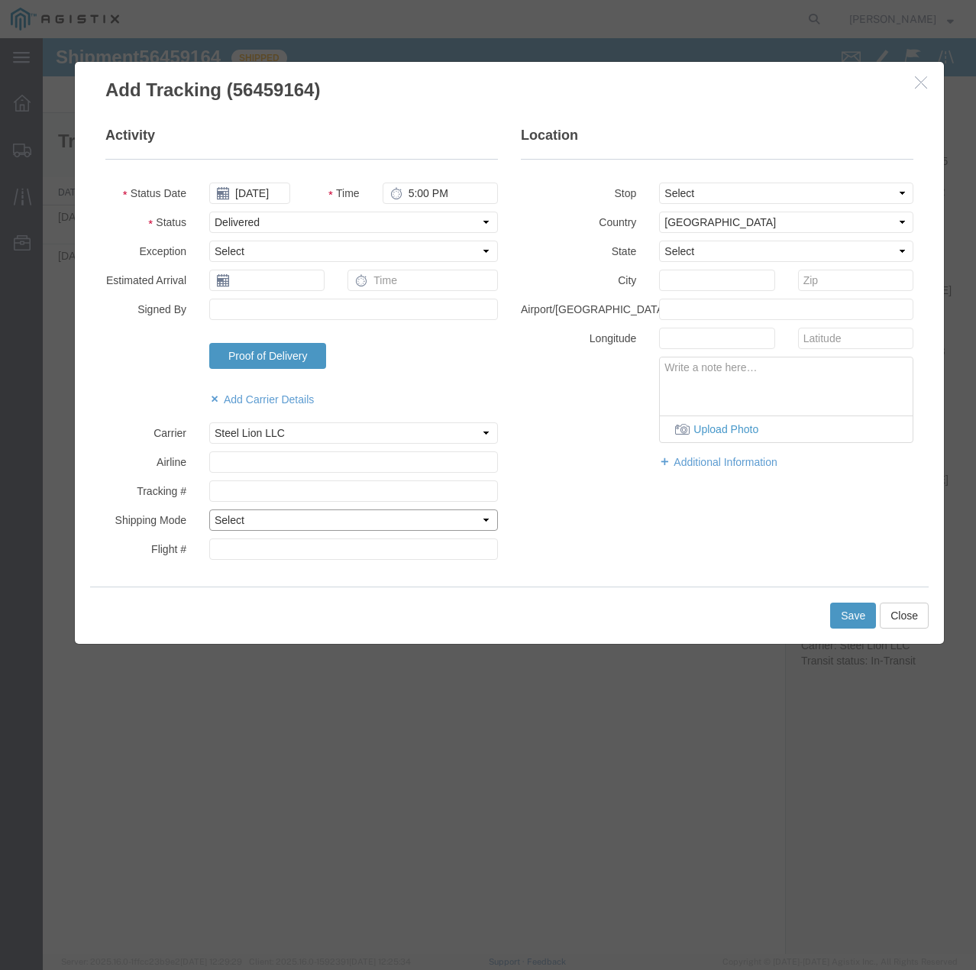
select select "TL"
click at [209, 509] on select "Select Air Less than Truckload Multi-Leg Ocean Freight Rail Small Parcel Truckl…" at bounding box center [353, 519] width 289 height 21
click at [860, 623] on button "Save" at bounding box center [853, 616] width 46 height 26
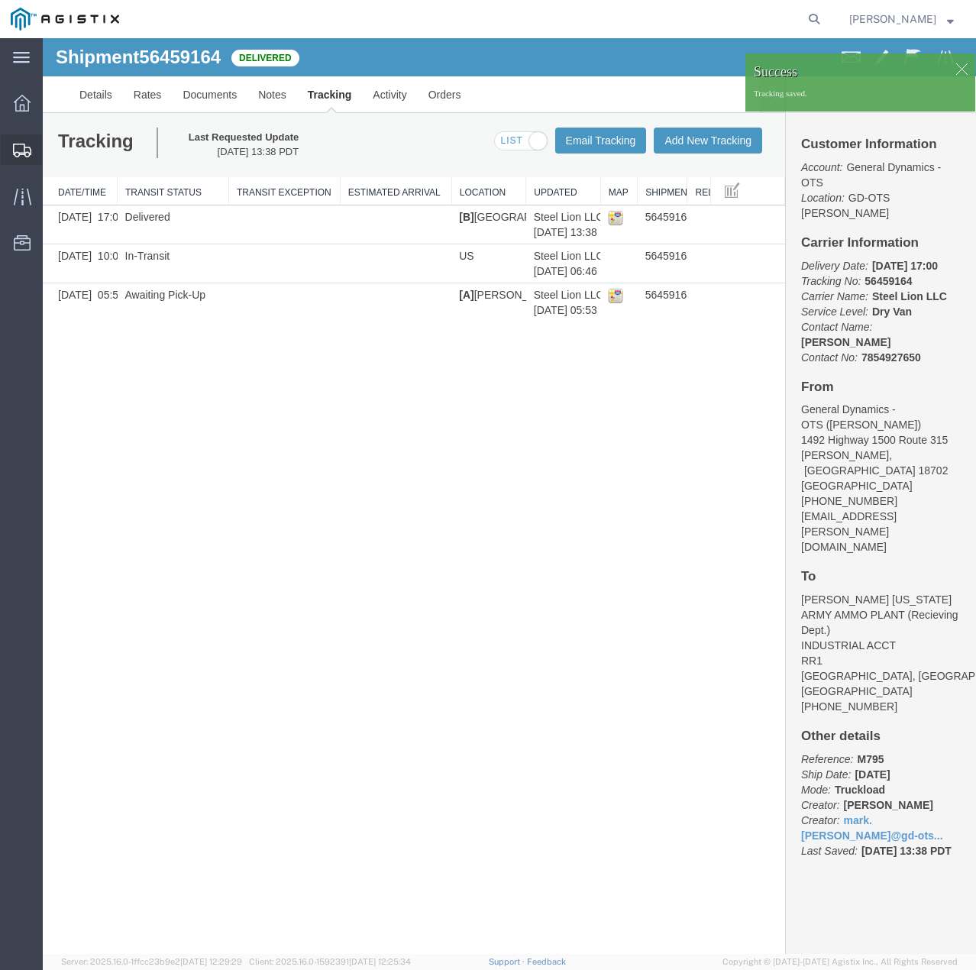
click at [17, 154] on icon at bounding box center [22, 151] width 18 height 14
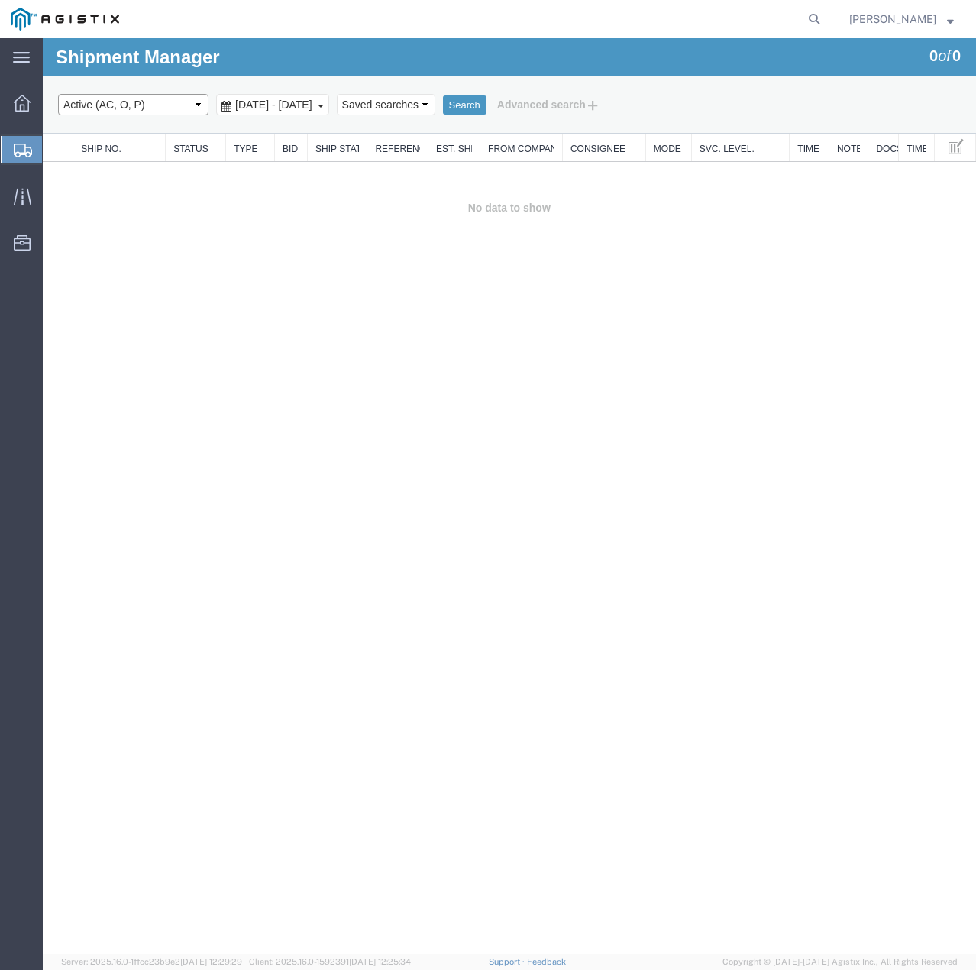
click at [198, 102] on select "Select status Active (AC, O, P) All Approved Awaiting Confirmation (AC) Booked …" at bounding box center [133, 104] width 150 height 21
select select "ALL"
click at [58, 94] on select "Select status Active (AC, O, P) All Approved Awaiting Confirmation (AC) Booked …" at bounding box center [133, 104] width 150 height 21
click at [487, 104] on button "Search" at bounding box center [465, 105] width 44 height 20
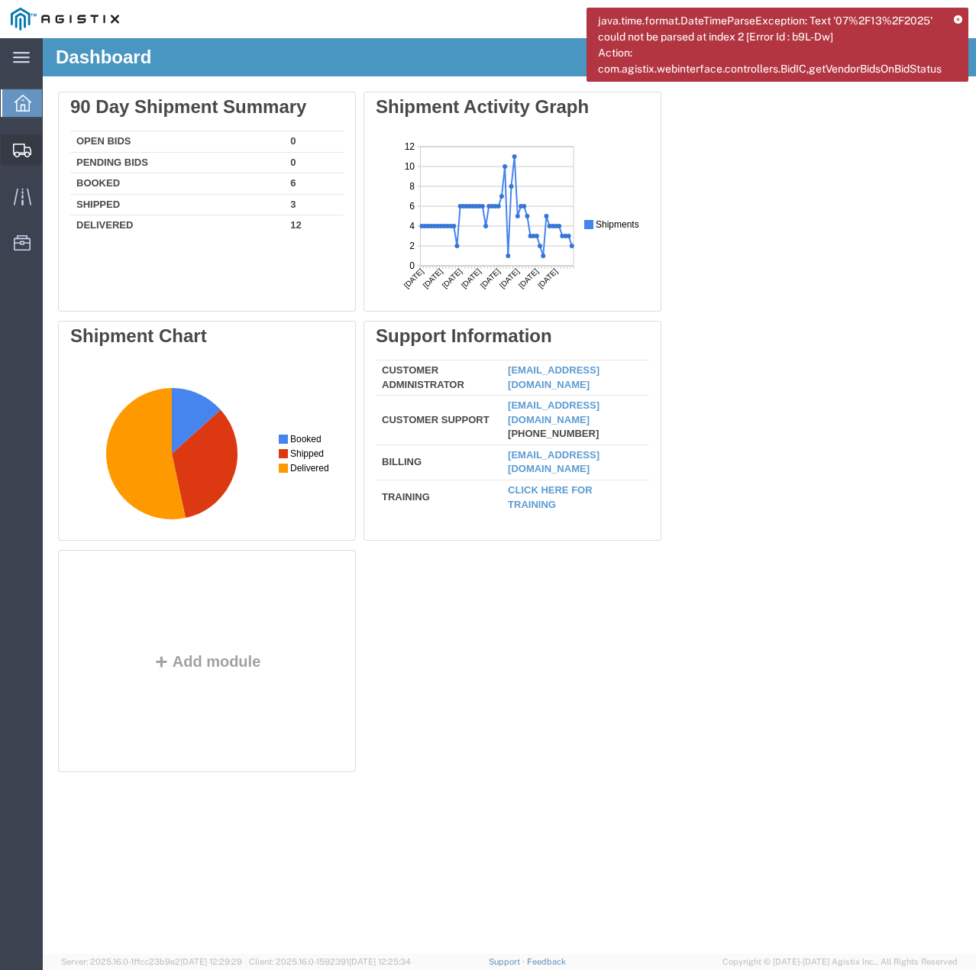
click at [26, 147] on icon at bounding box center [22, 151] width 18 height 14
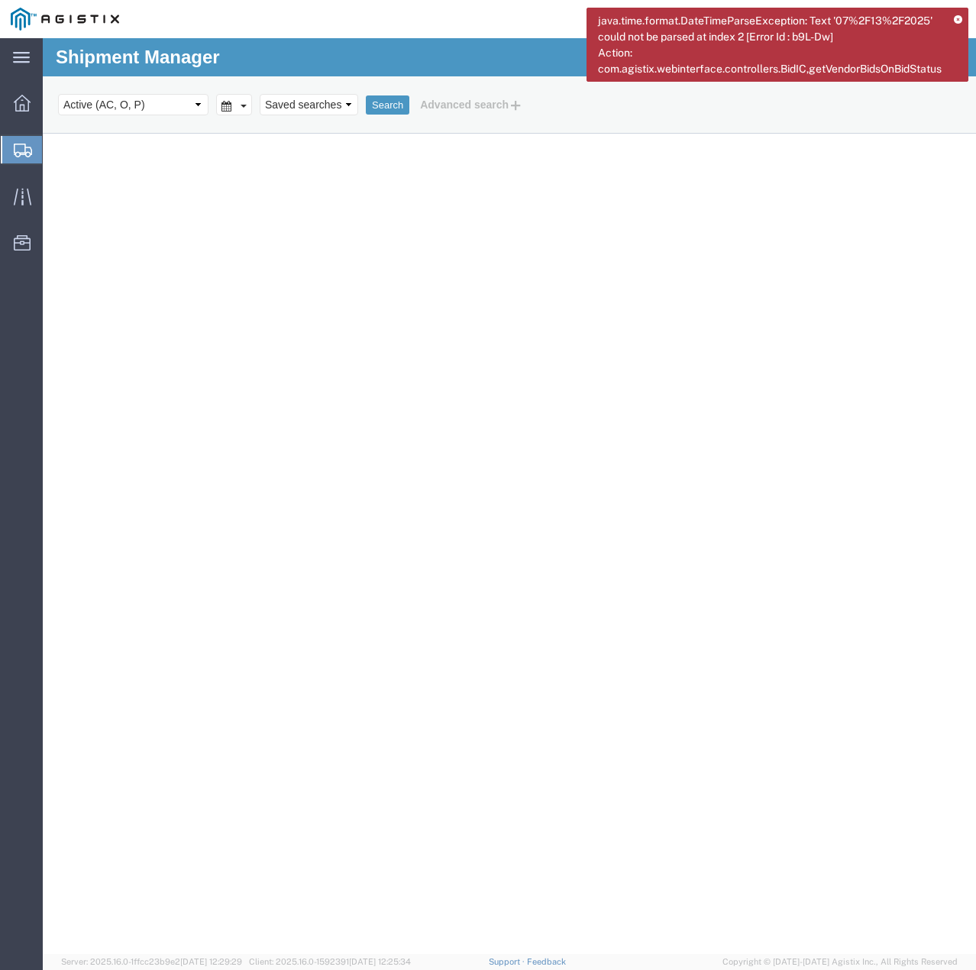
click at [958, 18] on icon at bounding box center [958, 20] width 8 height 8
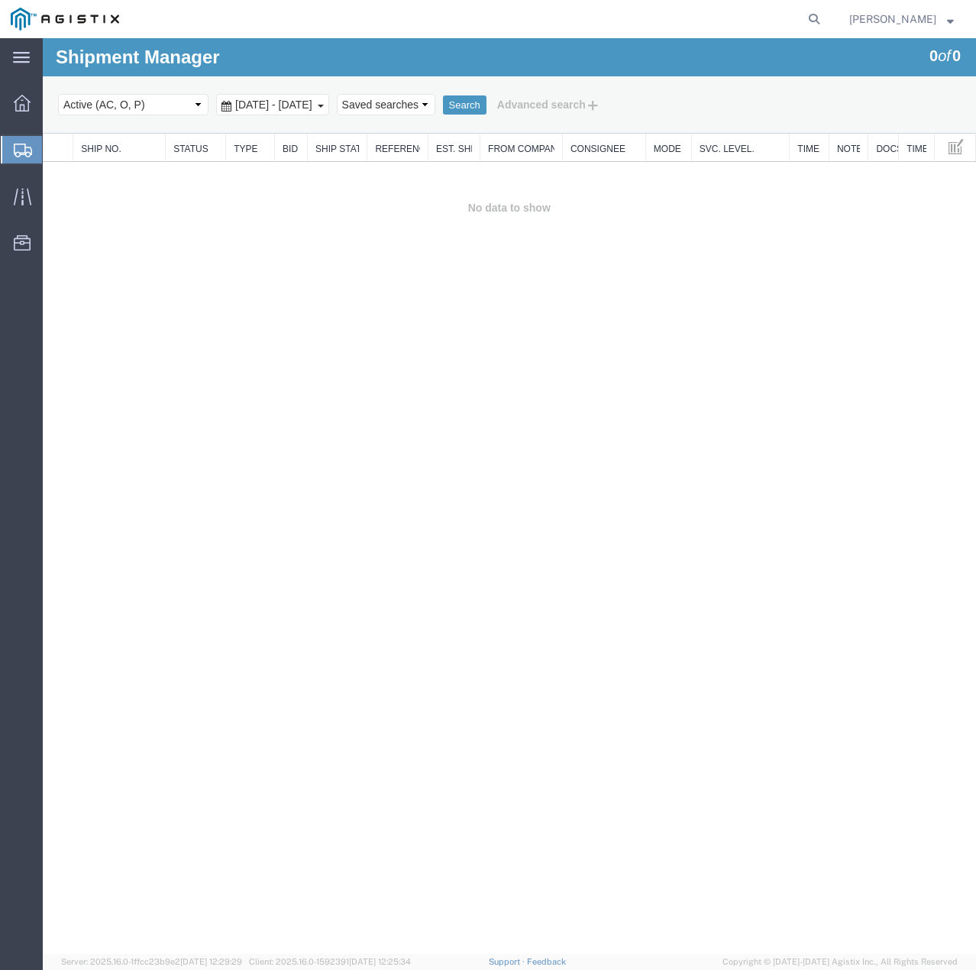
click at [316, 99] on span "[DATE] - [DATE]" at bounding box center [273, 105] width 85 height 12
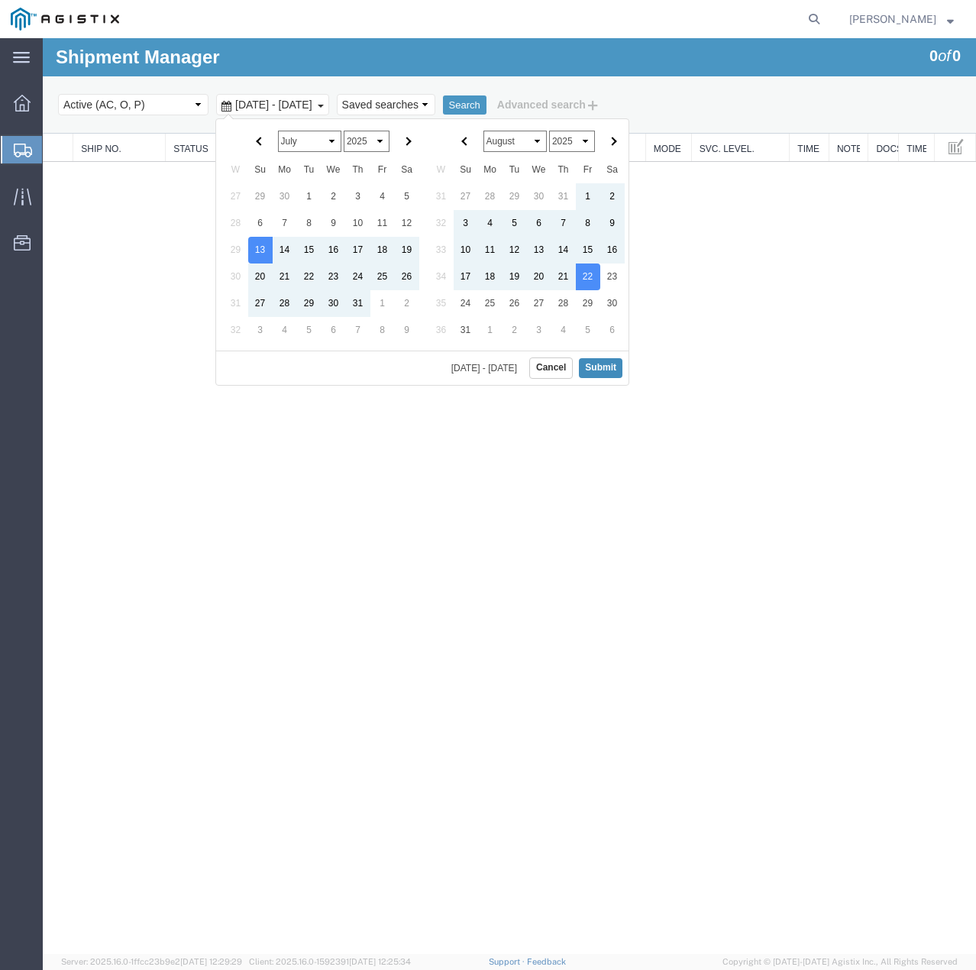
click at [603, 363] on button "Submit" at bounding box center [601, 367] width 44 height 19
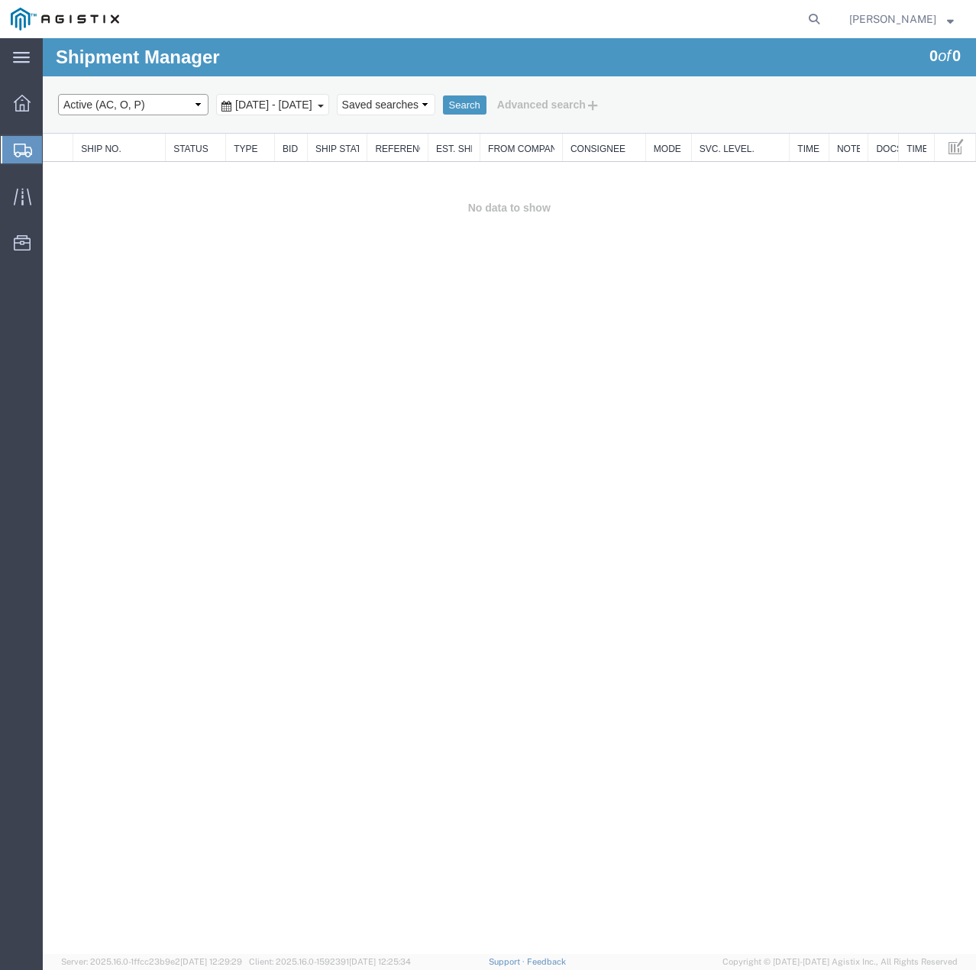
click at [169, 102] on select "Select status Active (AC, O, P) All Approved Awaiting Confirmation (AC) Booked …" at bounding box center [133, 104] width 150 height 21
select select "ALL"
click at [58, 94] on select "Select status Active (AC, O, P) All Approved Awaiting Confirmation (AC) Booked …" at bounding box center [133, 104] width 150 height 21
click at [487, 100] on button "Search" at bounding box center [465, 105] width 44 height 20
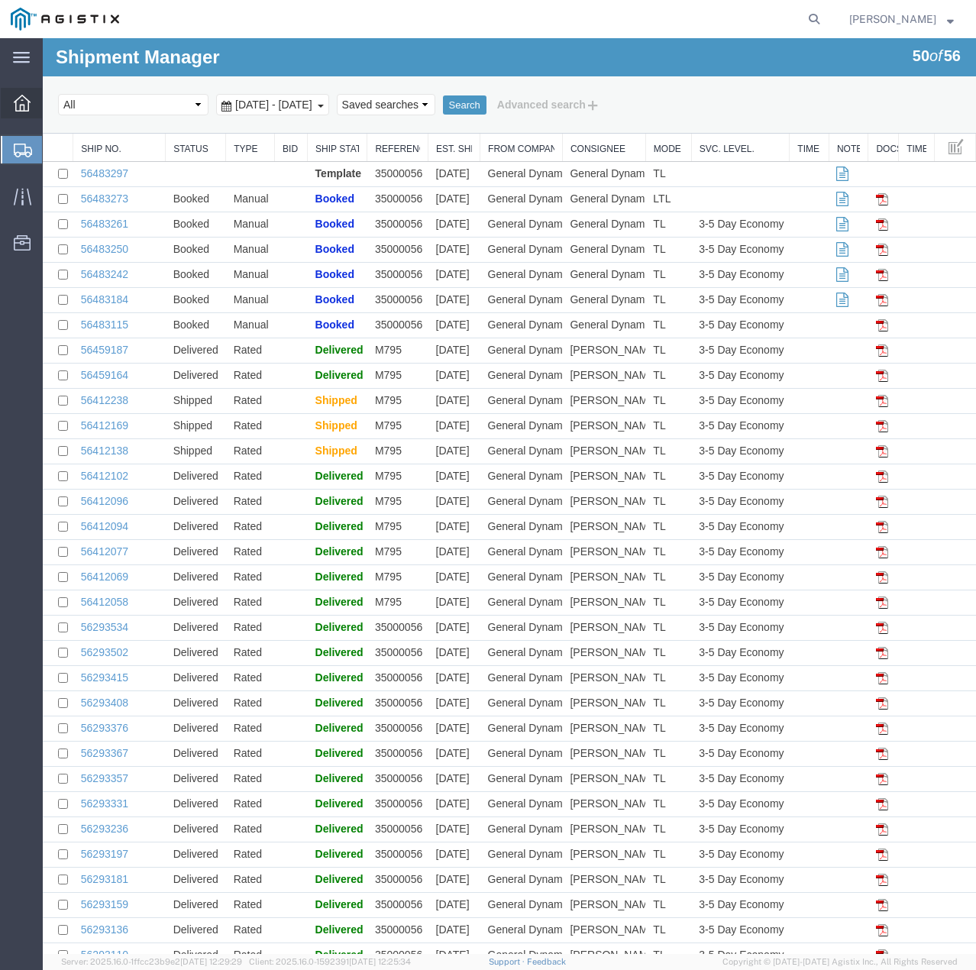
click at [24, 104] on icon at bounding box center [22, 103] width 17 height 17
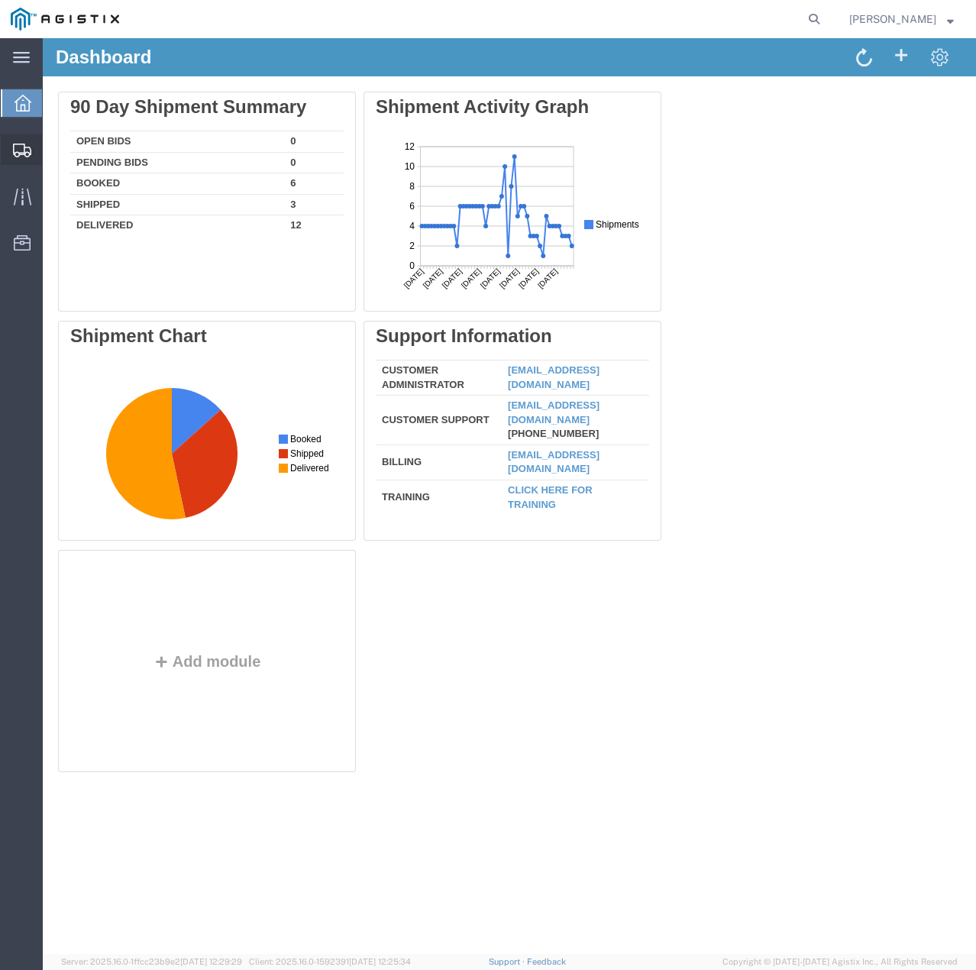
click at [29, 154] on icon at bounding box center [22, 151] width 18 height 14
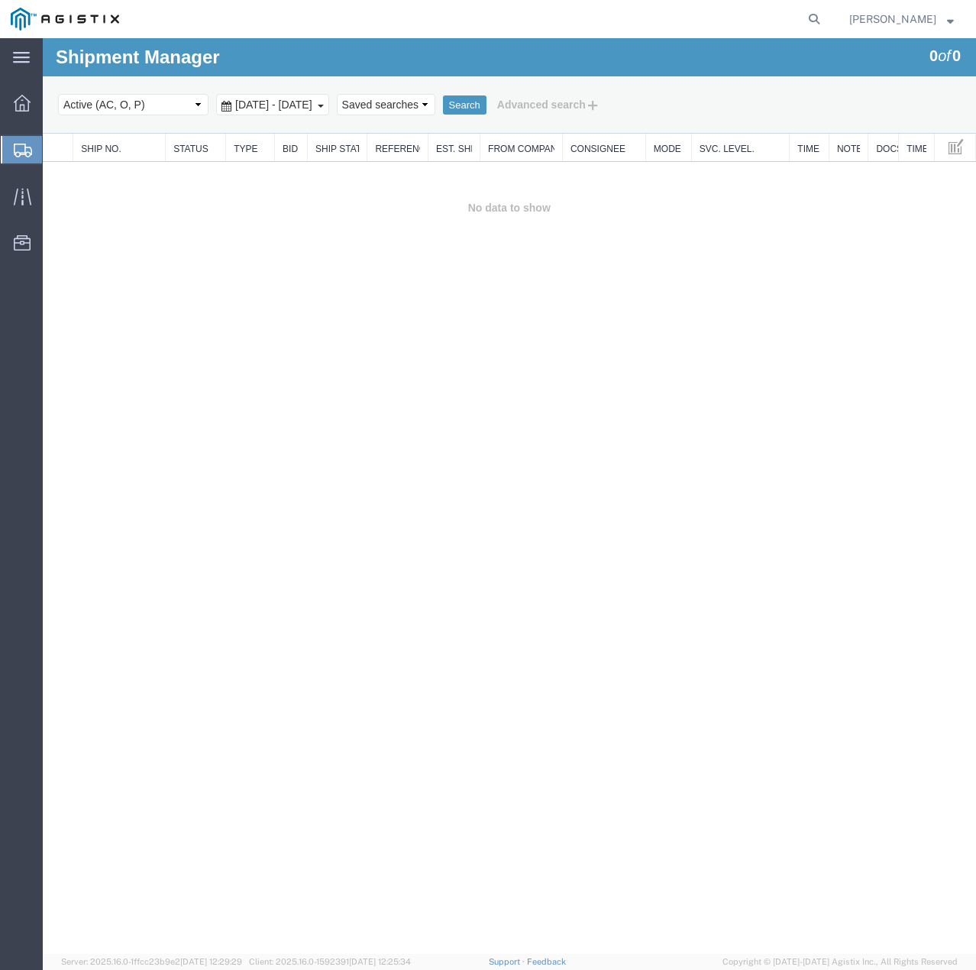
click at [171, 100] on select "Select status Active (AC, O, P) All Approved Awaiting Confirmation (AC) Booked …" at bounding box center [133, 104] width 150 height 21
select select "ALL"
click at [58, 94] on select "Select status Active (AC, O, P) All Approved Awaiting Confirmation (AC) Booked …" at bounding box center [133, 104] width 150 height 21
click at [487, 108] on button "Search" at bounding box center [465, 105] width 44 height 20
